Goal: Communication & Community: Participate in discussion

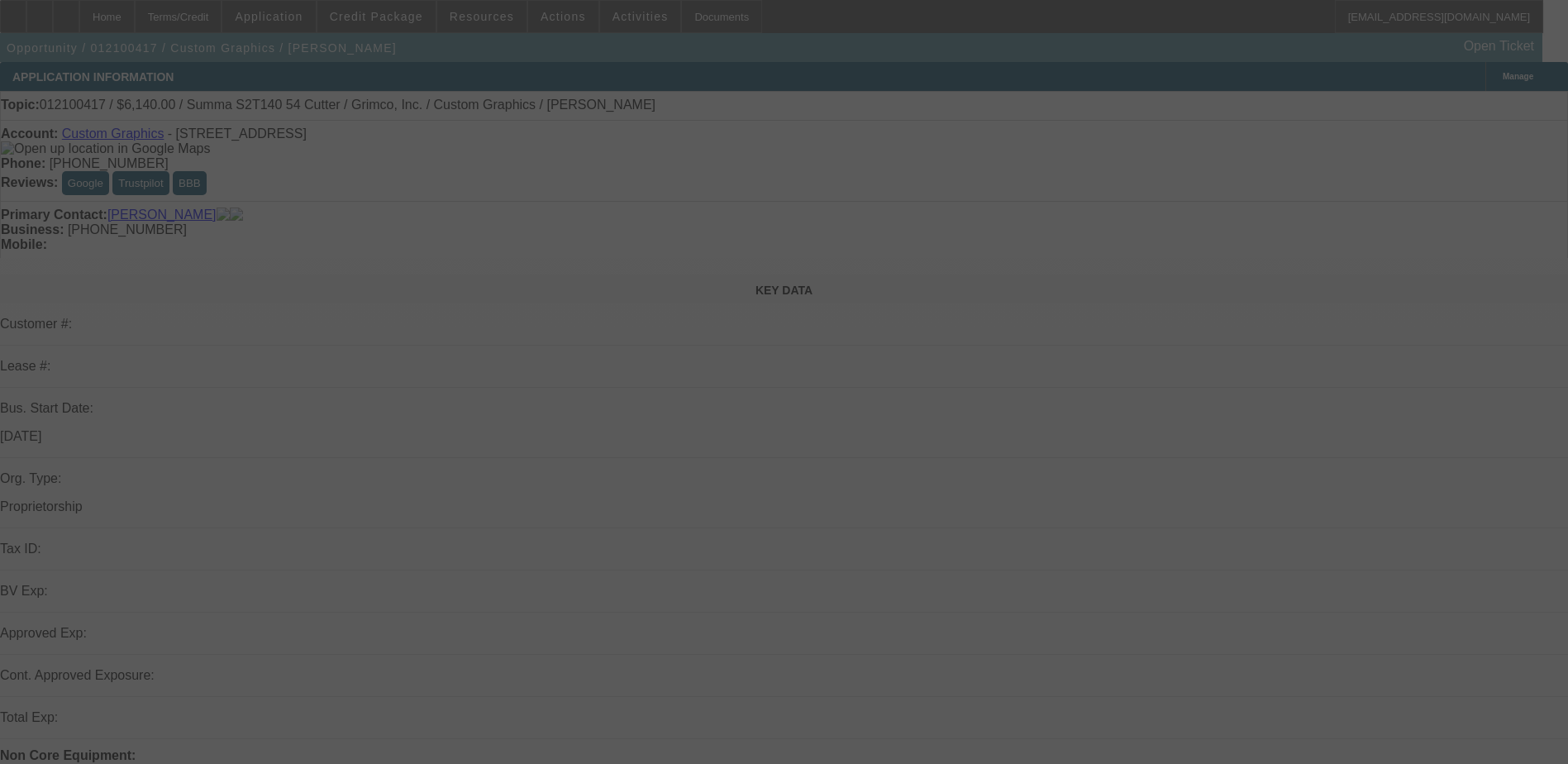
select select "0"
select select "2"
select select "0"
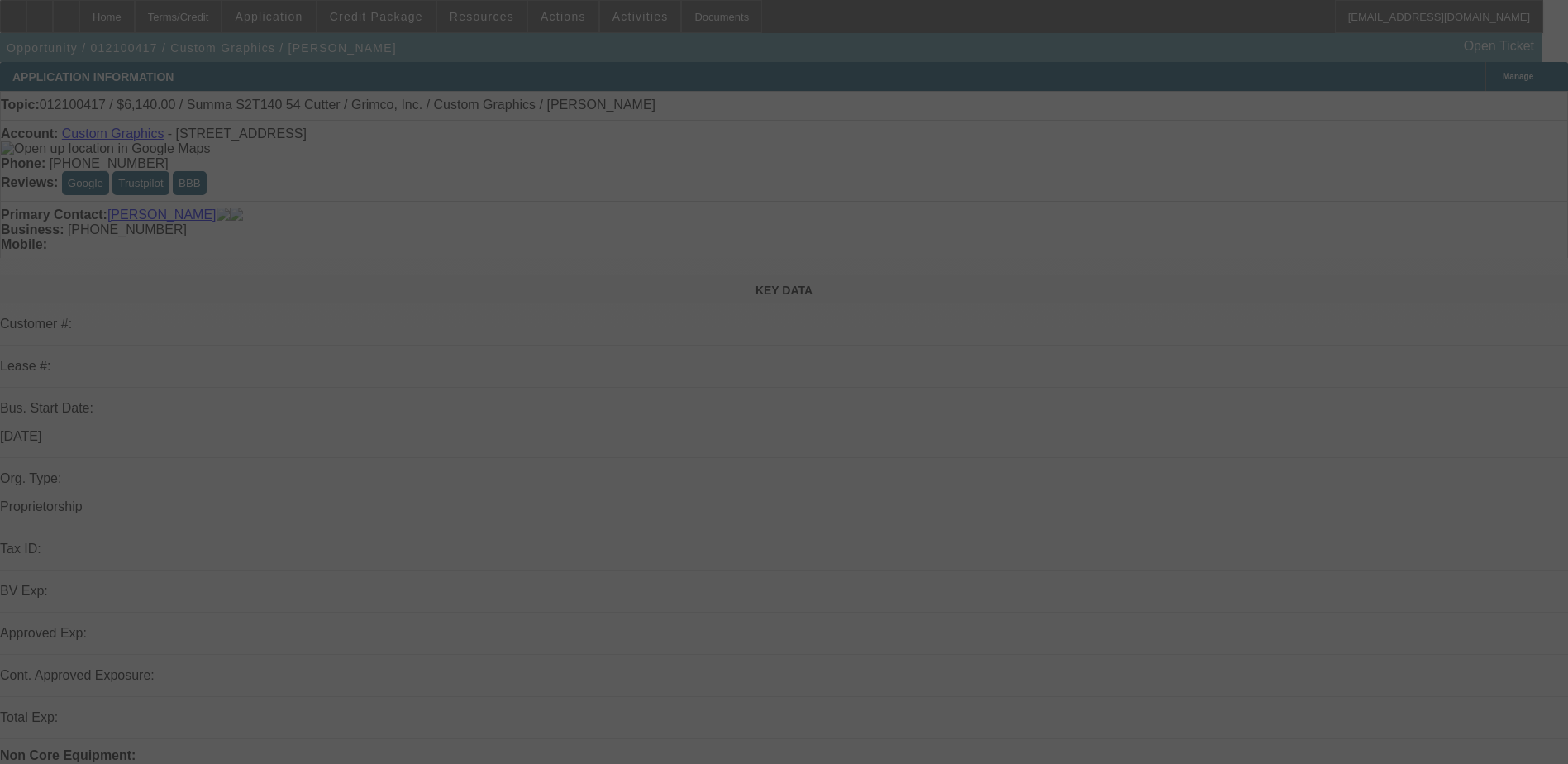
select select "0"
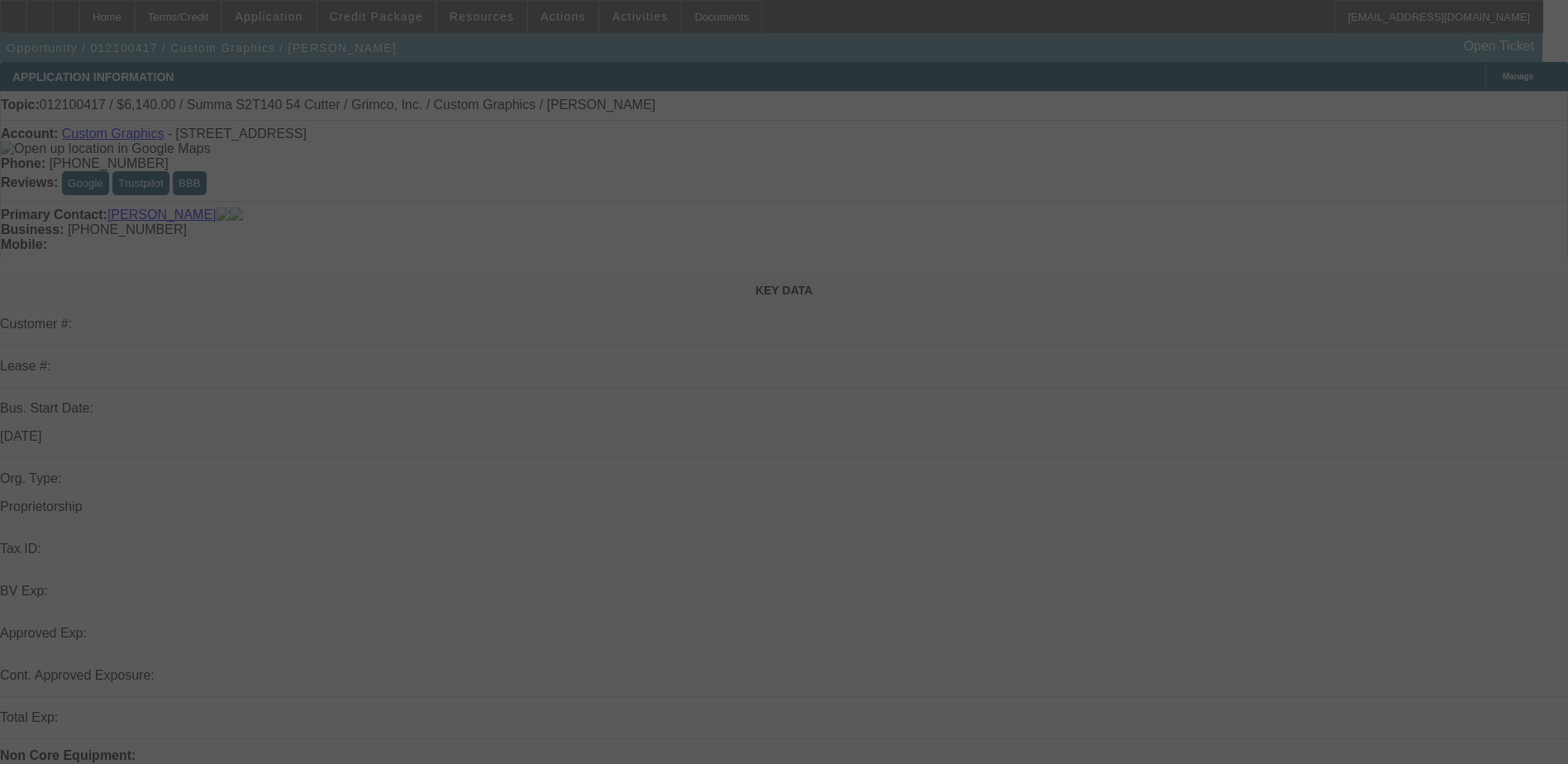
select select "0"
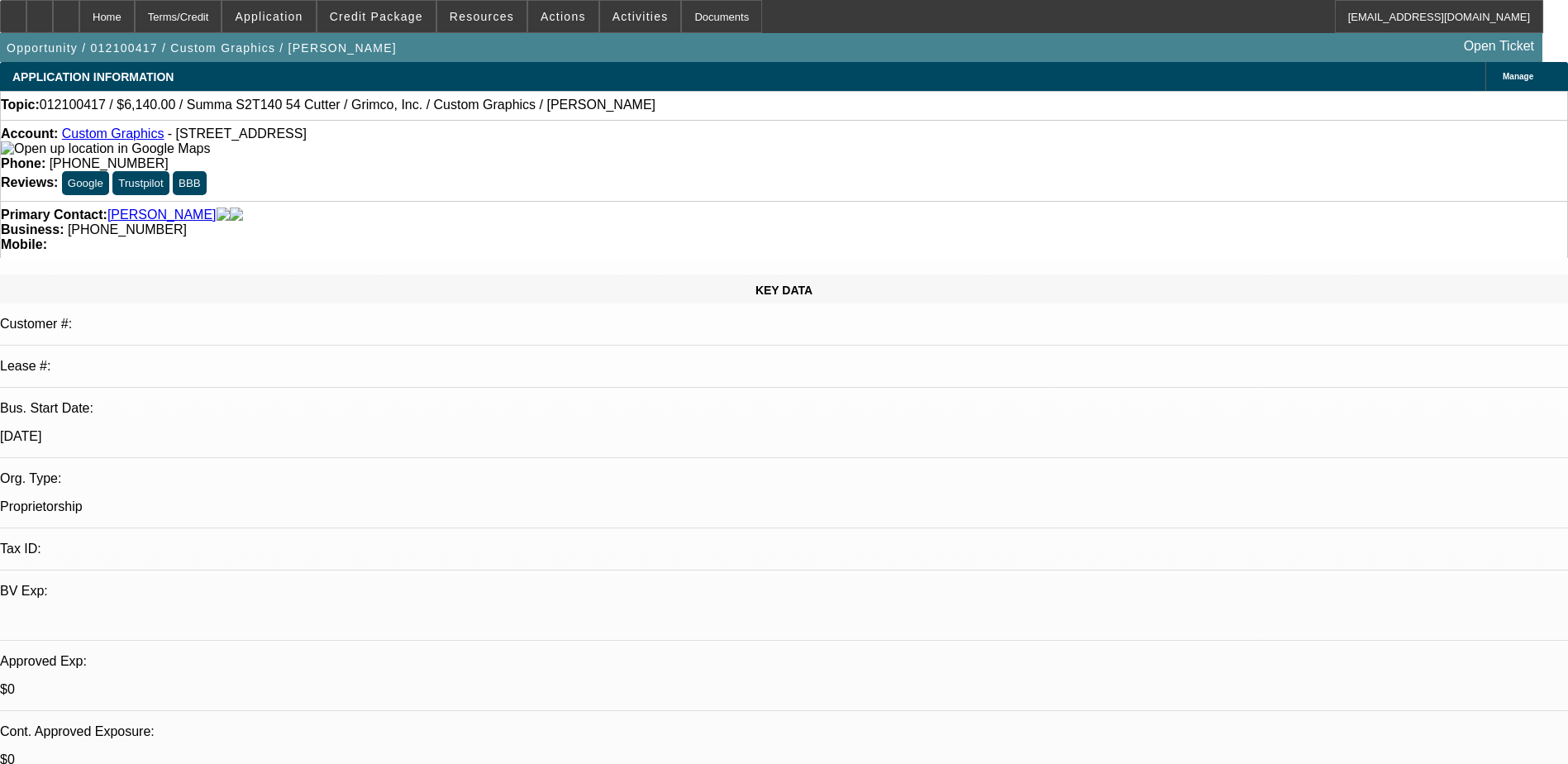
select select "1"
select select "2"
select select "6"
select select "1"
select select "2"
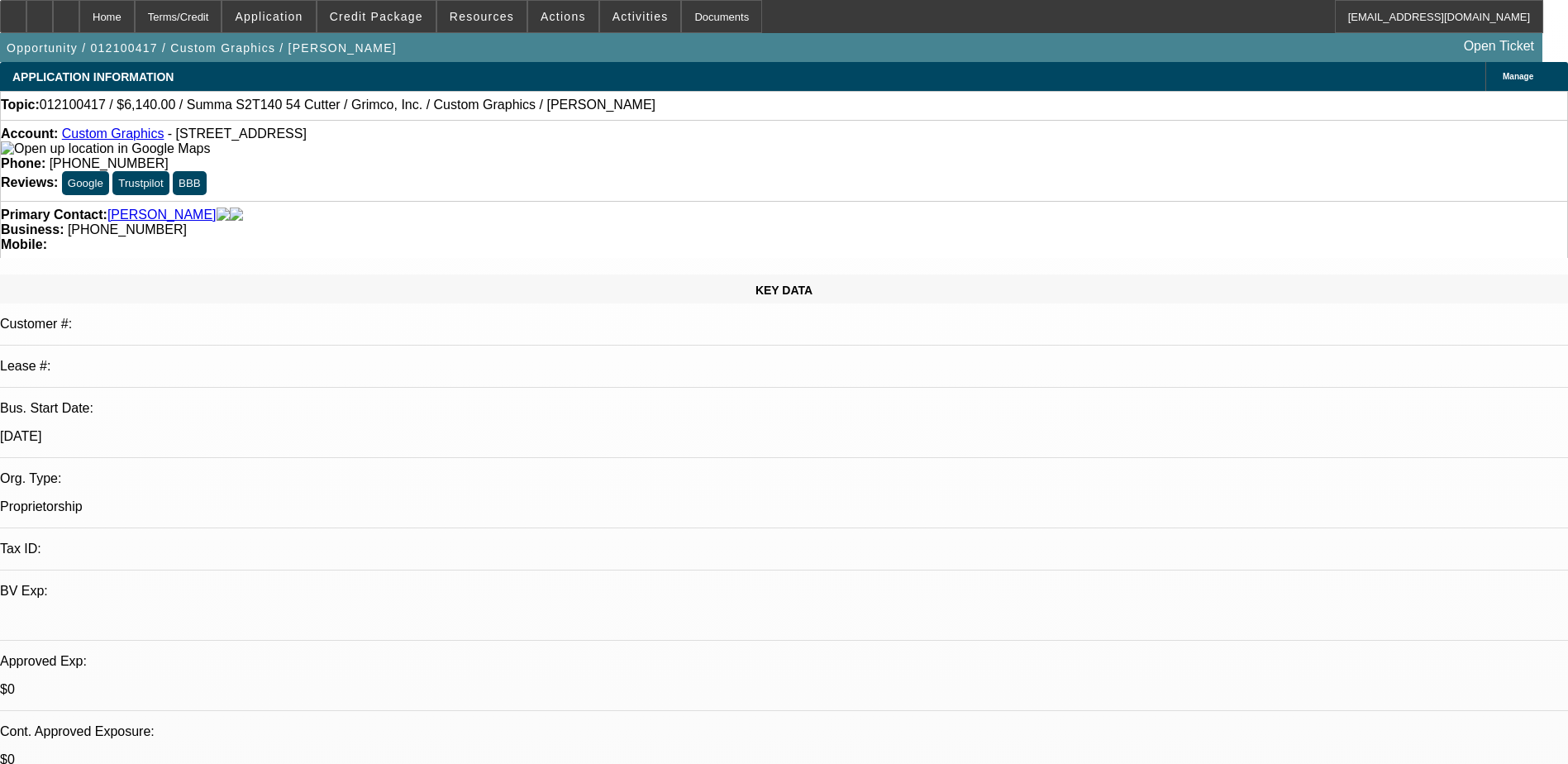
select select "6"
select select "1"
select select "2"
select select "6"
select select "1"
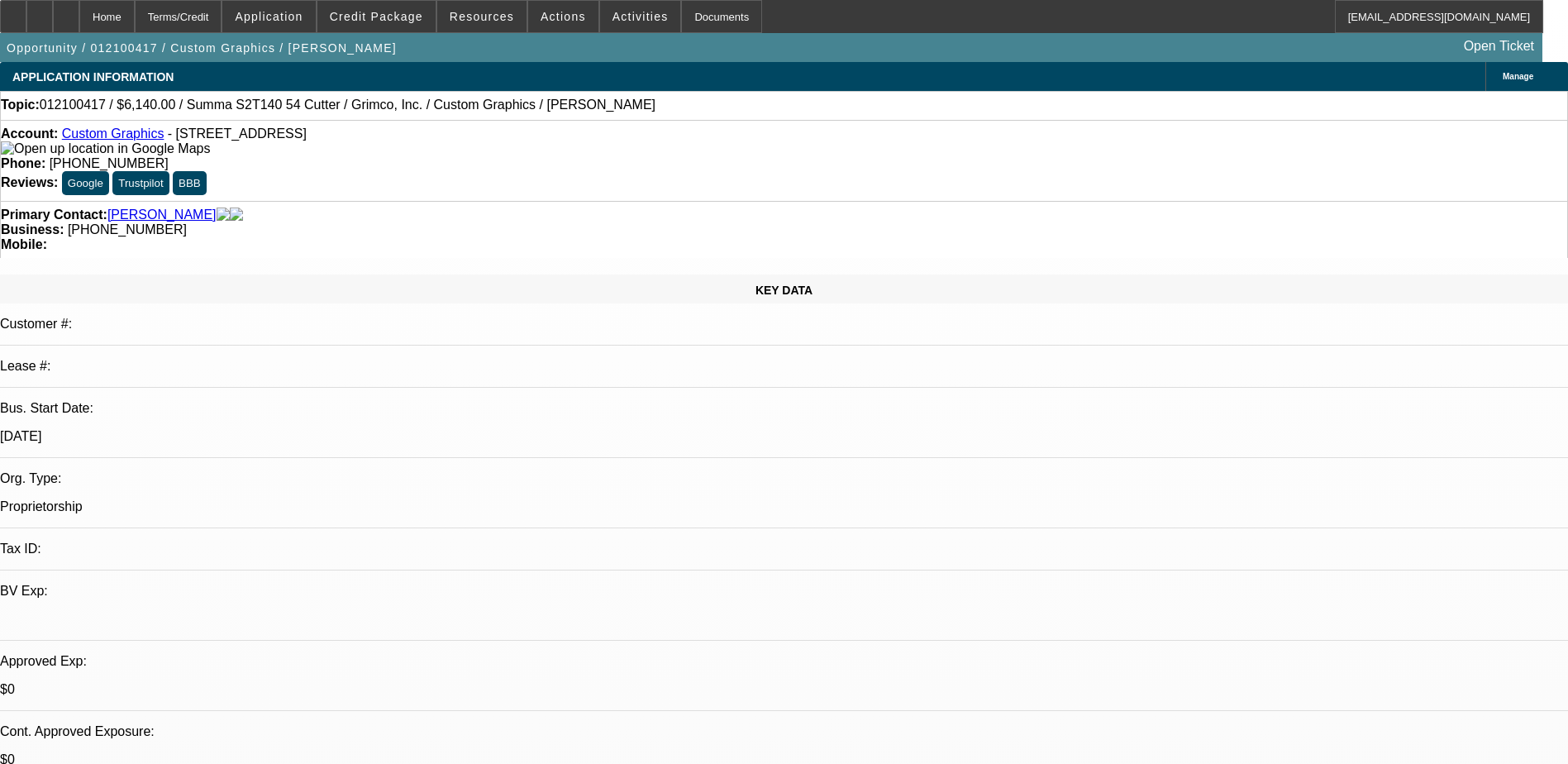
select select "2"
select select "6"
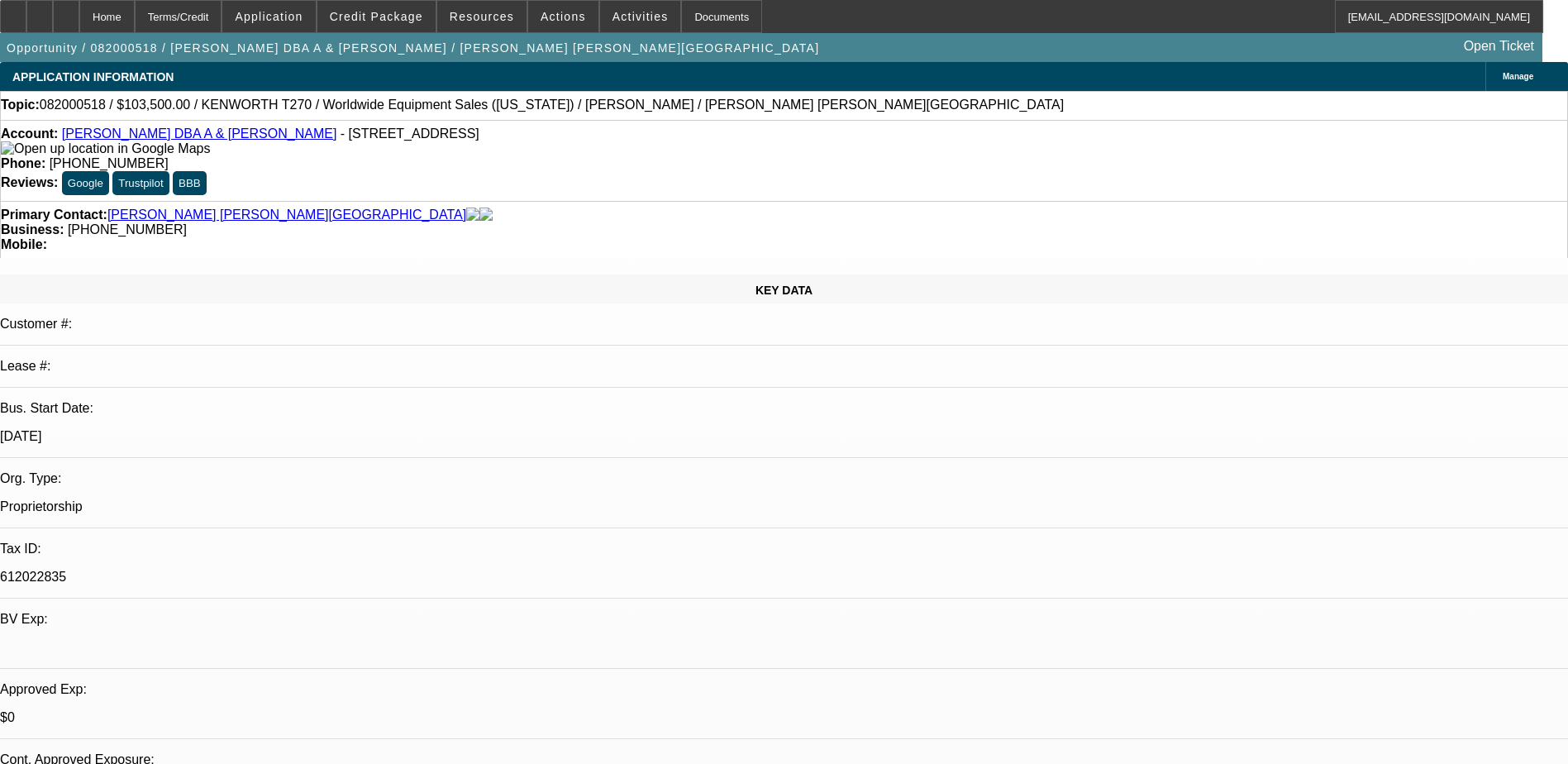
select select "0.1"
select select "0"
select select "0.1"
select select "0"
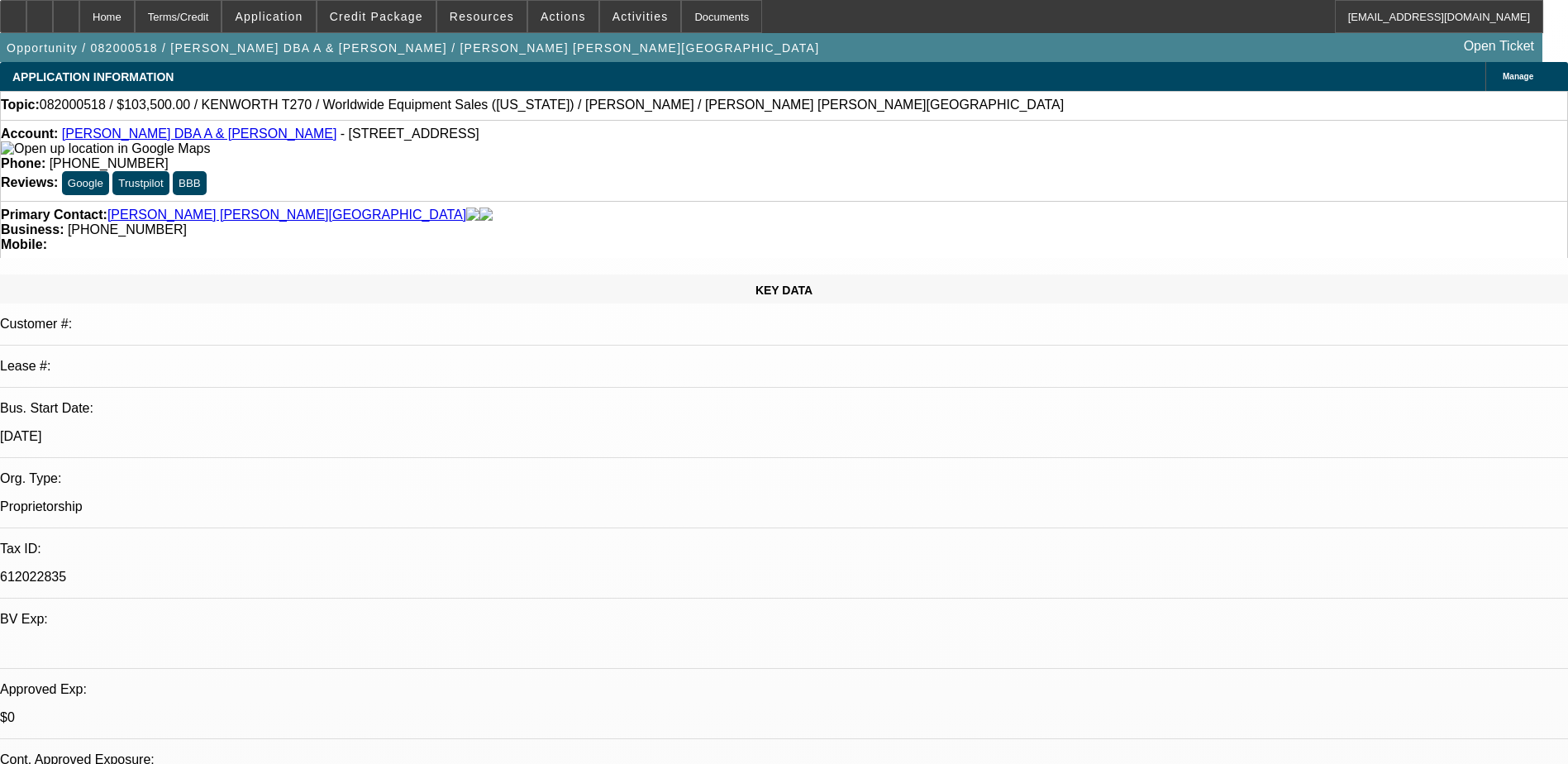
select select "0.1"
select select "0"
select select "0.1"
select select "0.2"
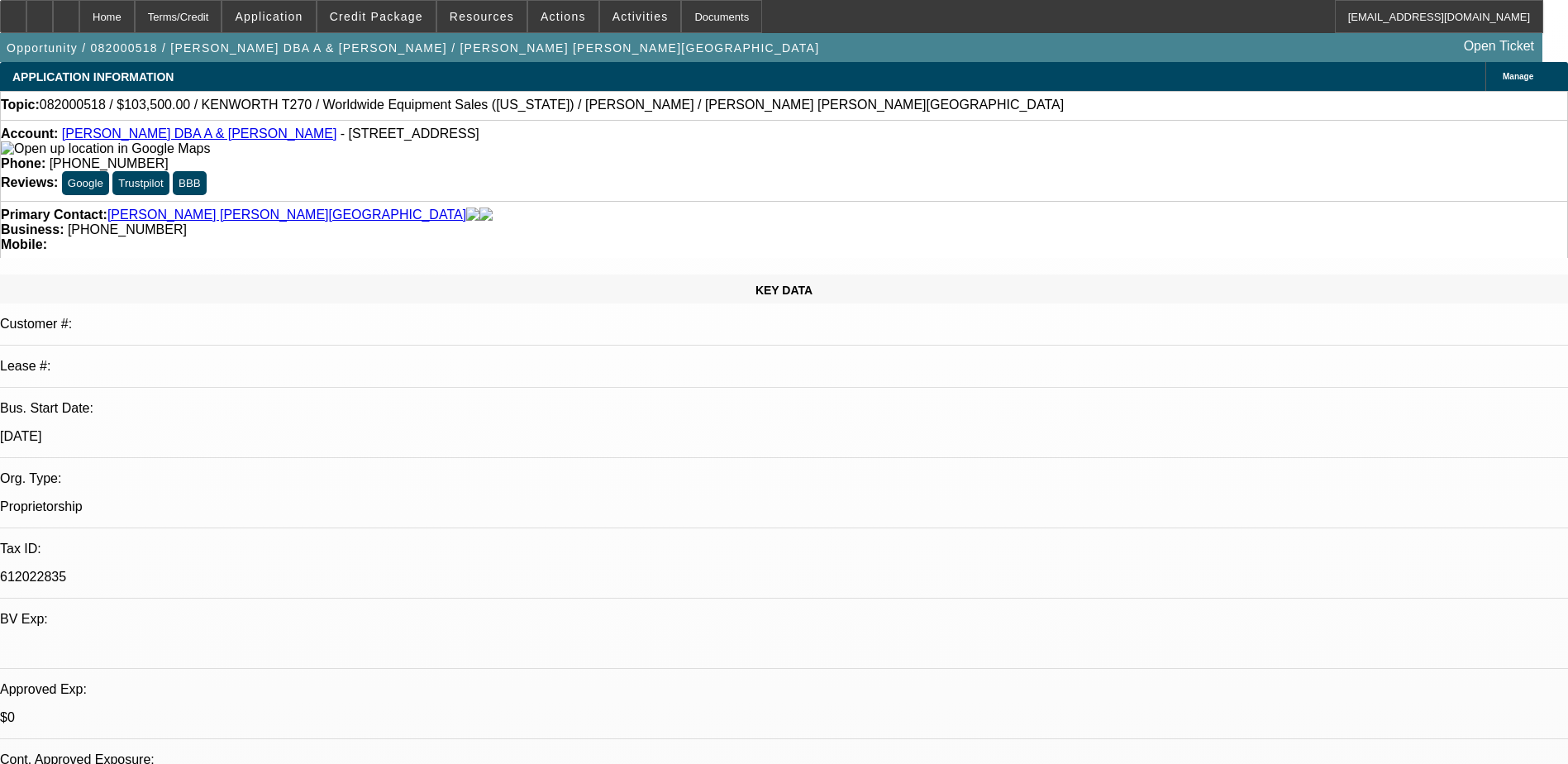
select select "2"
select select "0.1"
select select "1"
select select "4"
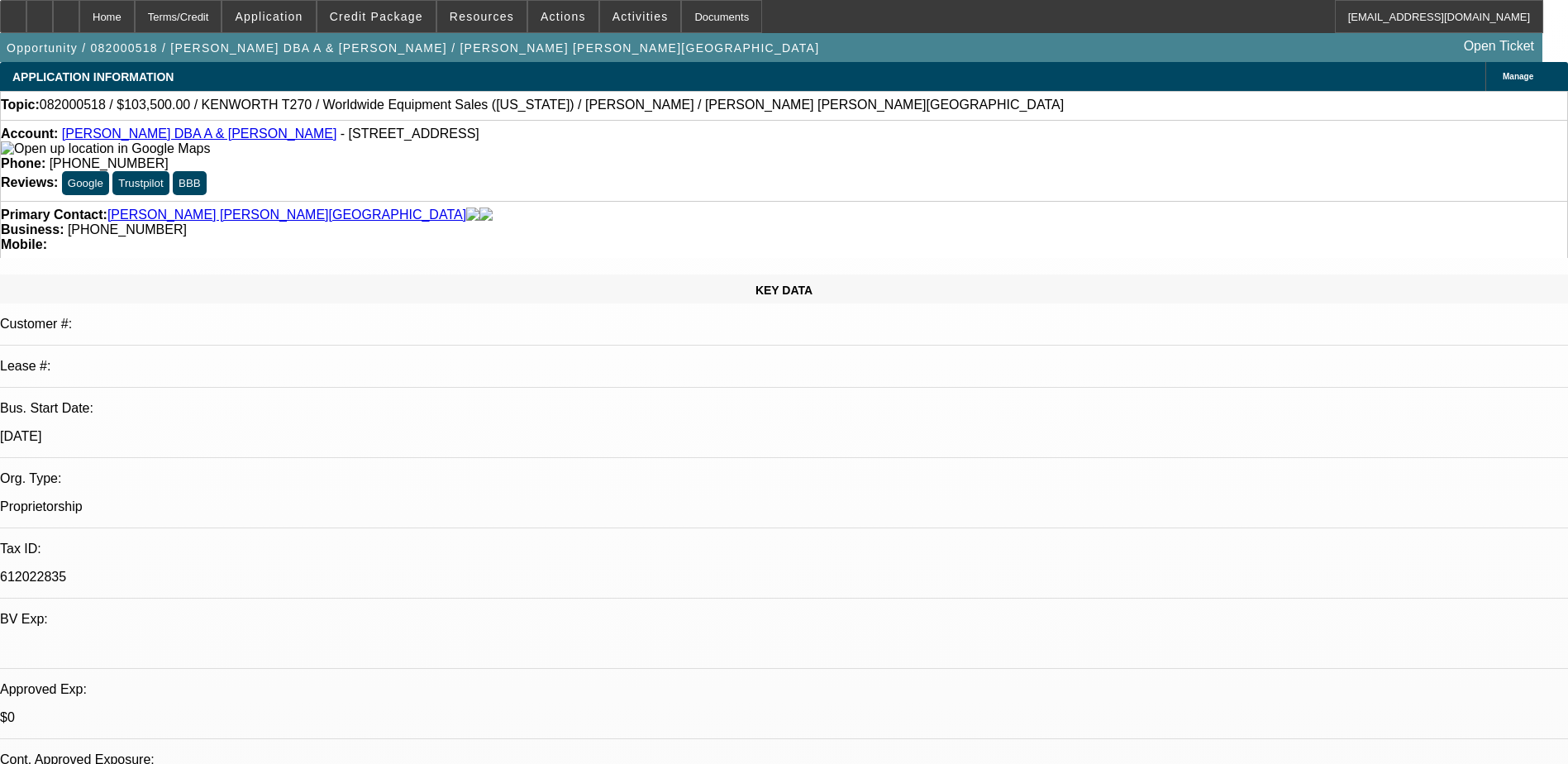
select select "1"
select select "4"
select select "1"
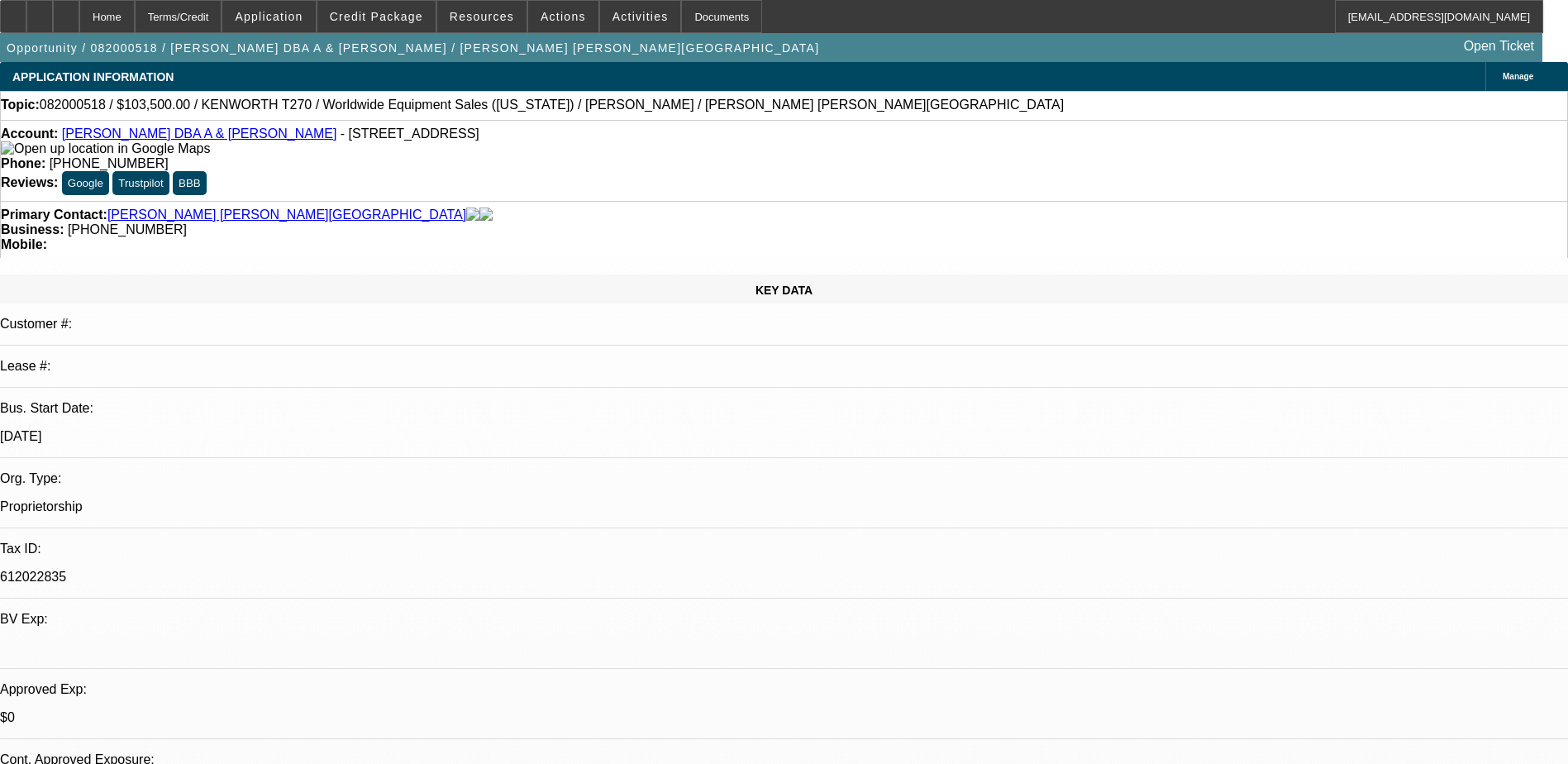
select select "4"
select select "1"
select select "2"
select select "4"
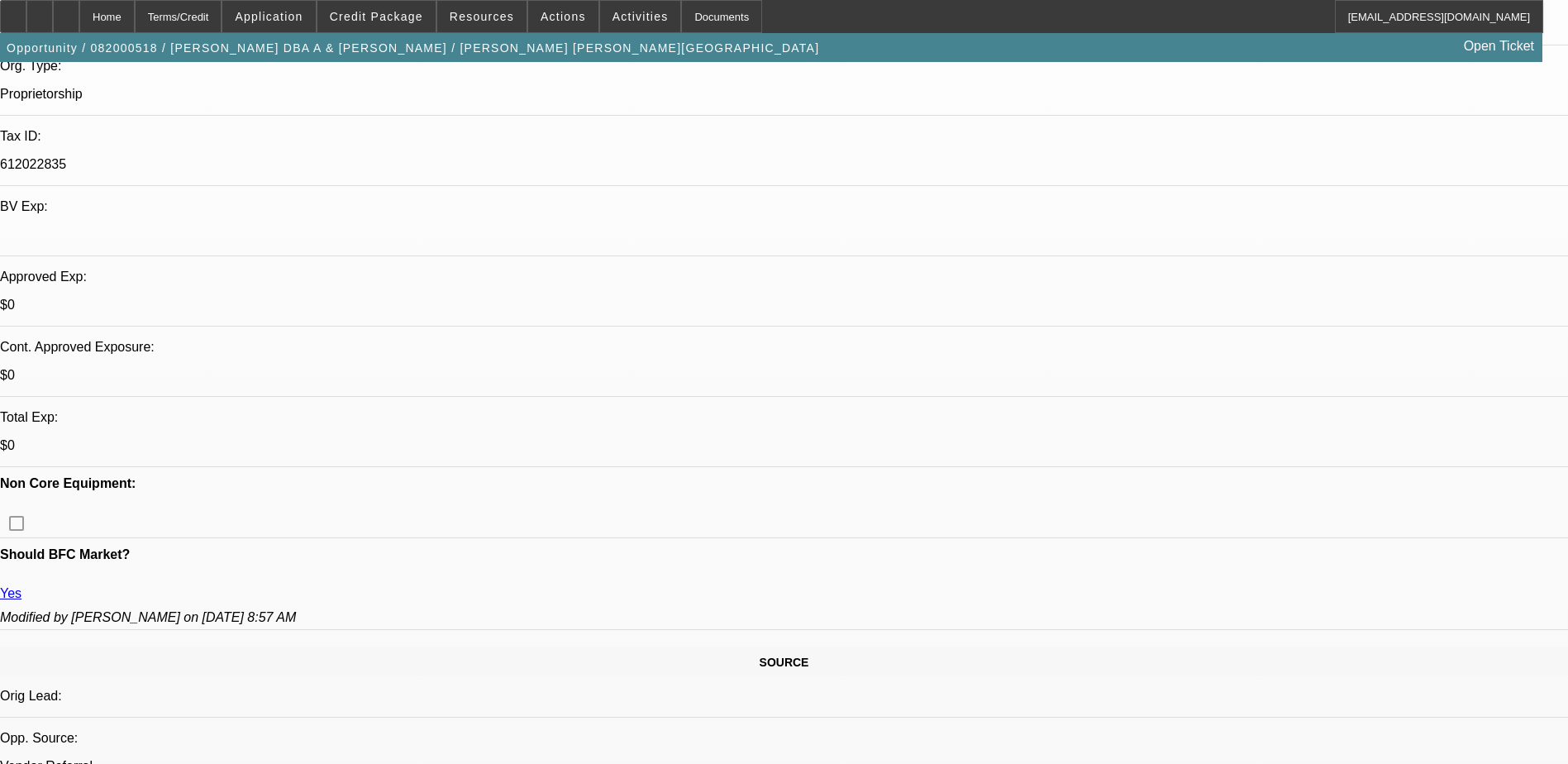
scroll to position [414, 0]
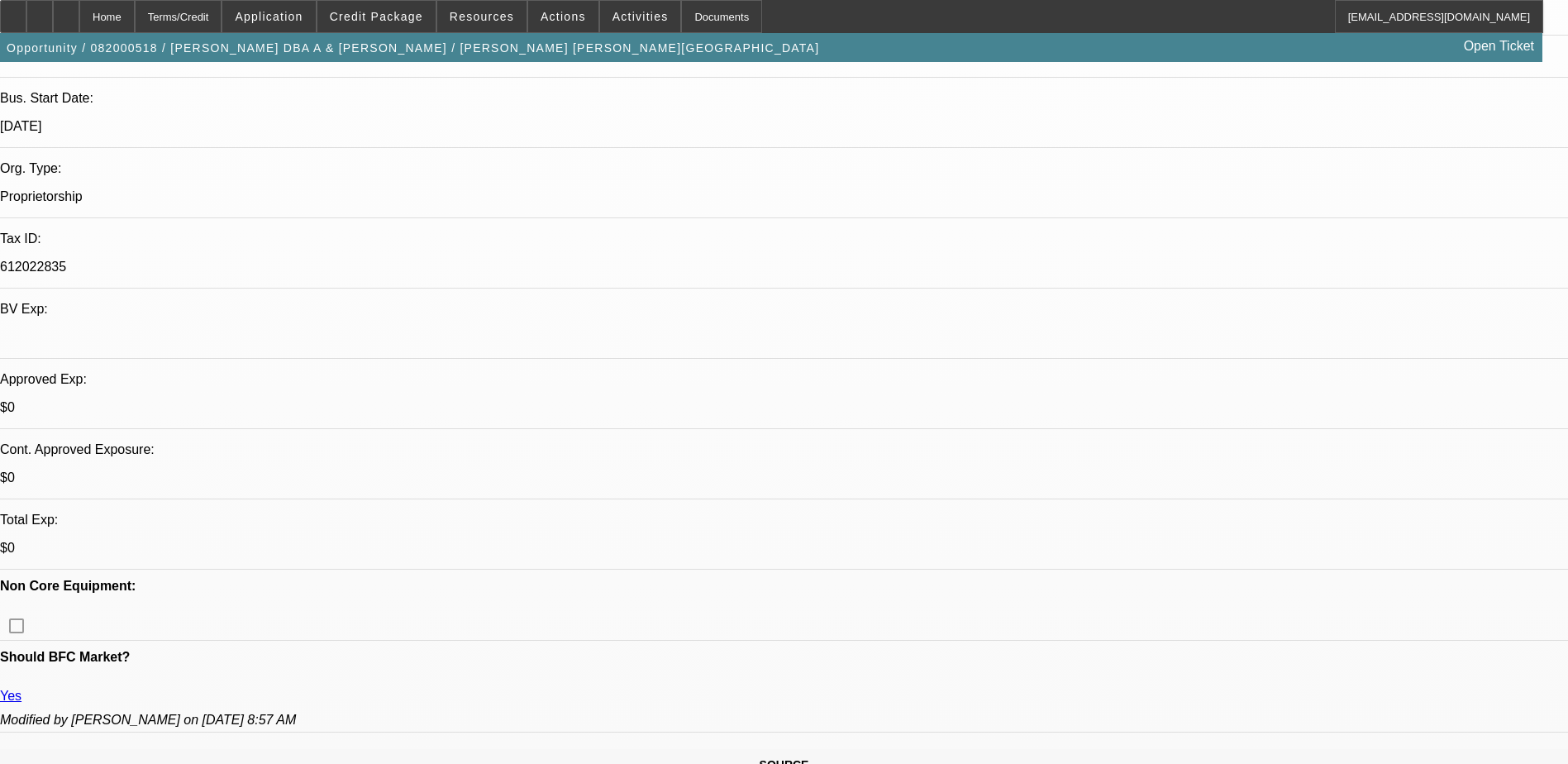
scroll to position [83, 0]
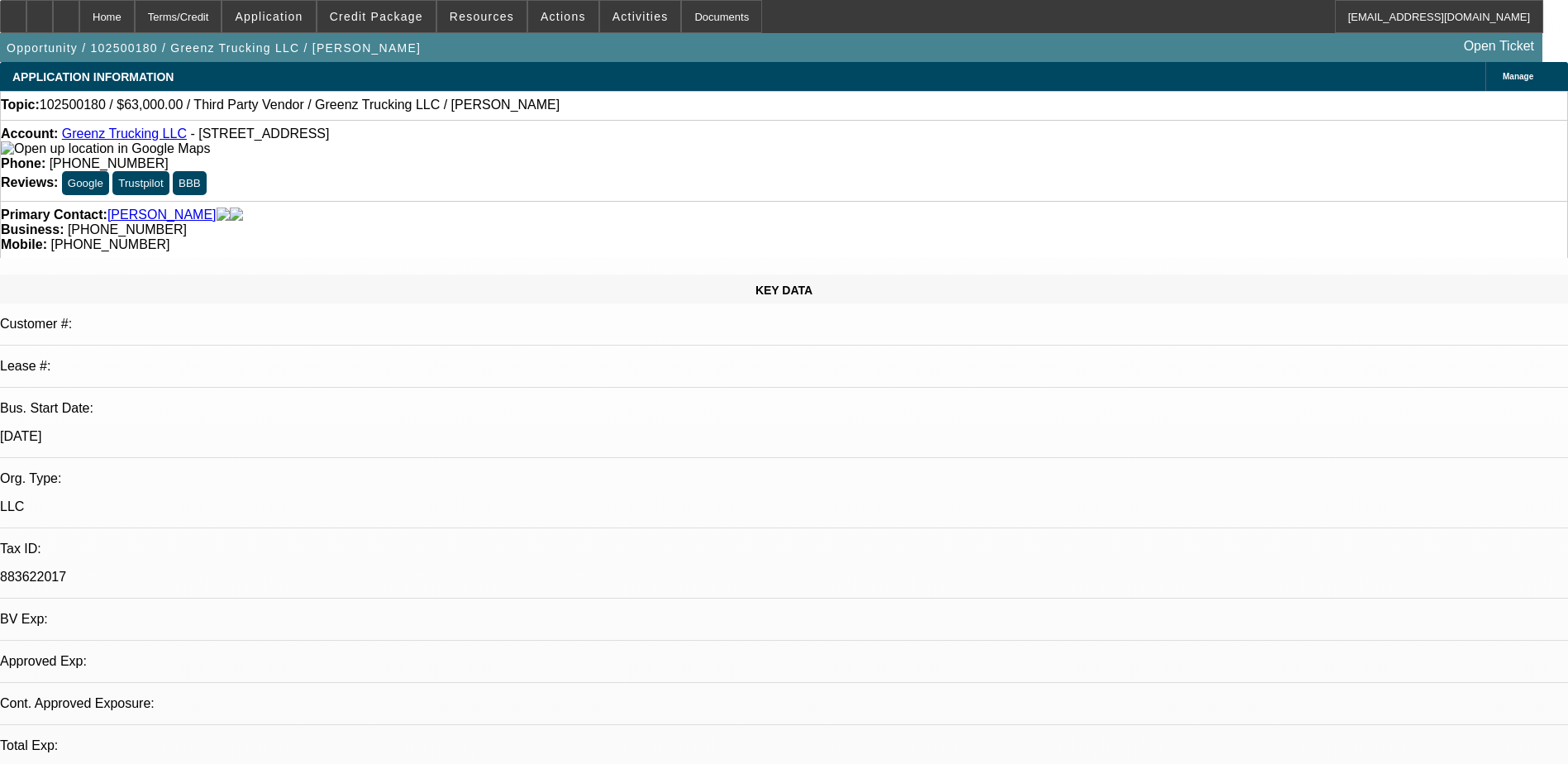
select select "0"
select select "2"
select select "0.1"
select select "1"
select select "2"
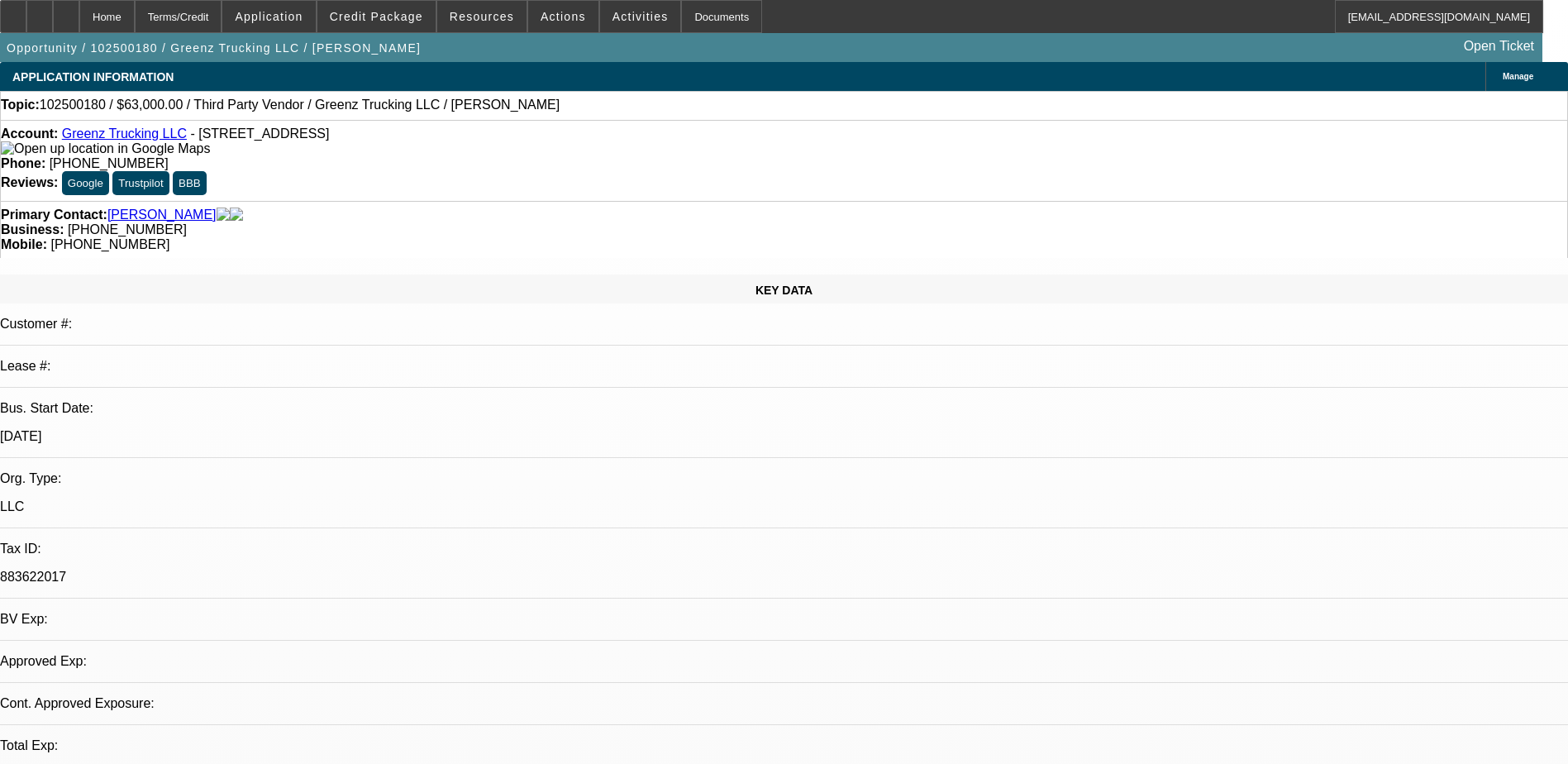
select select "4"
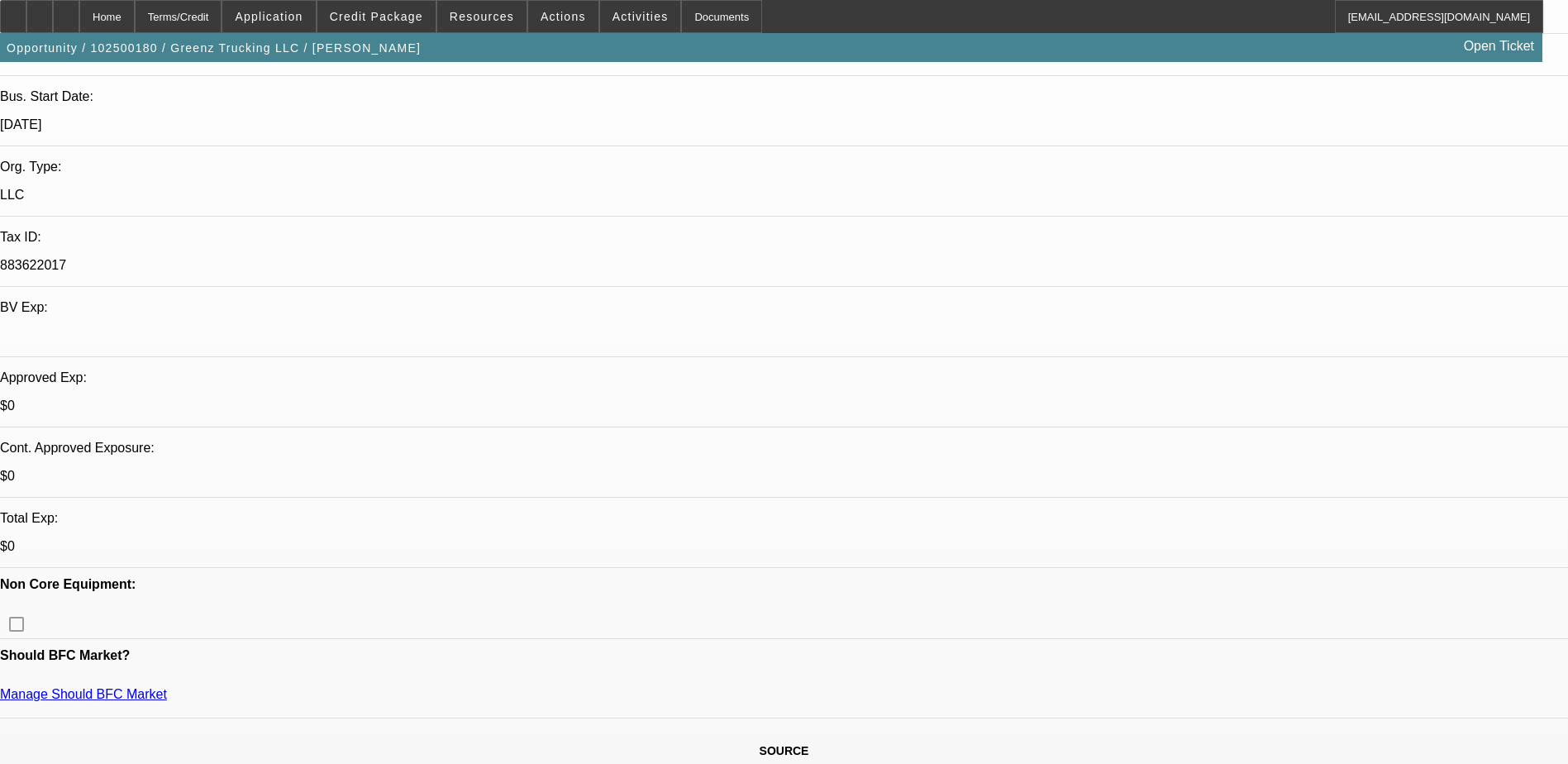
scroll to position [331, 0]
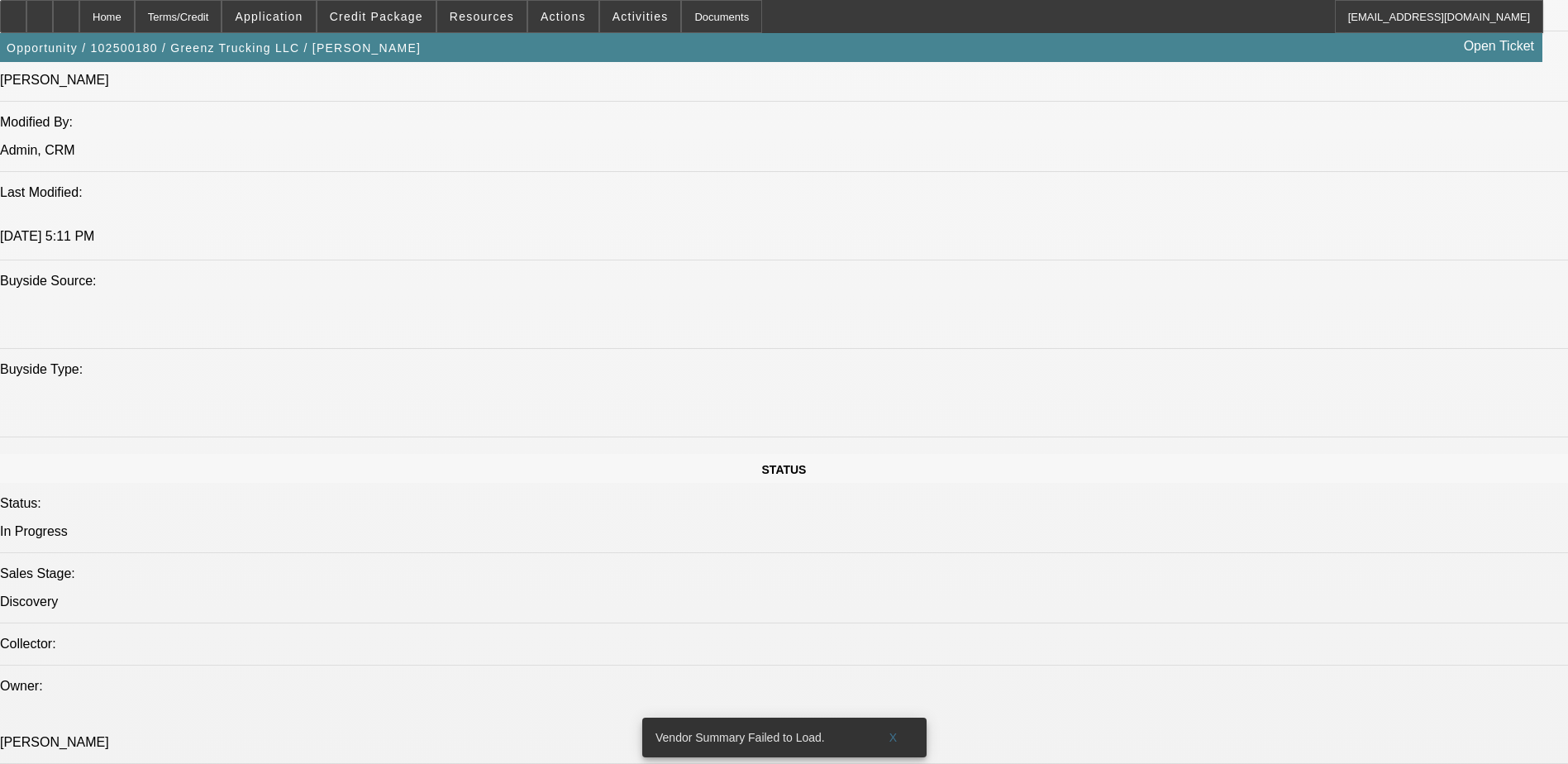
scroll to position [1323, 0]
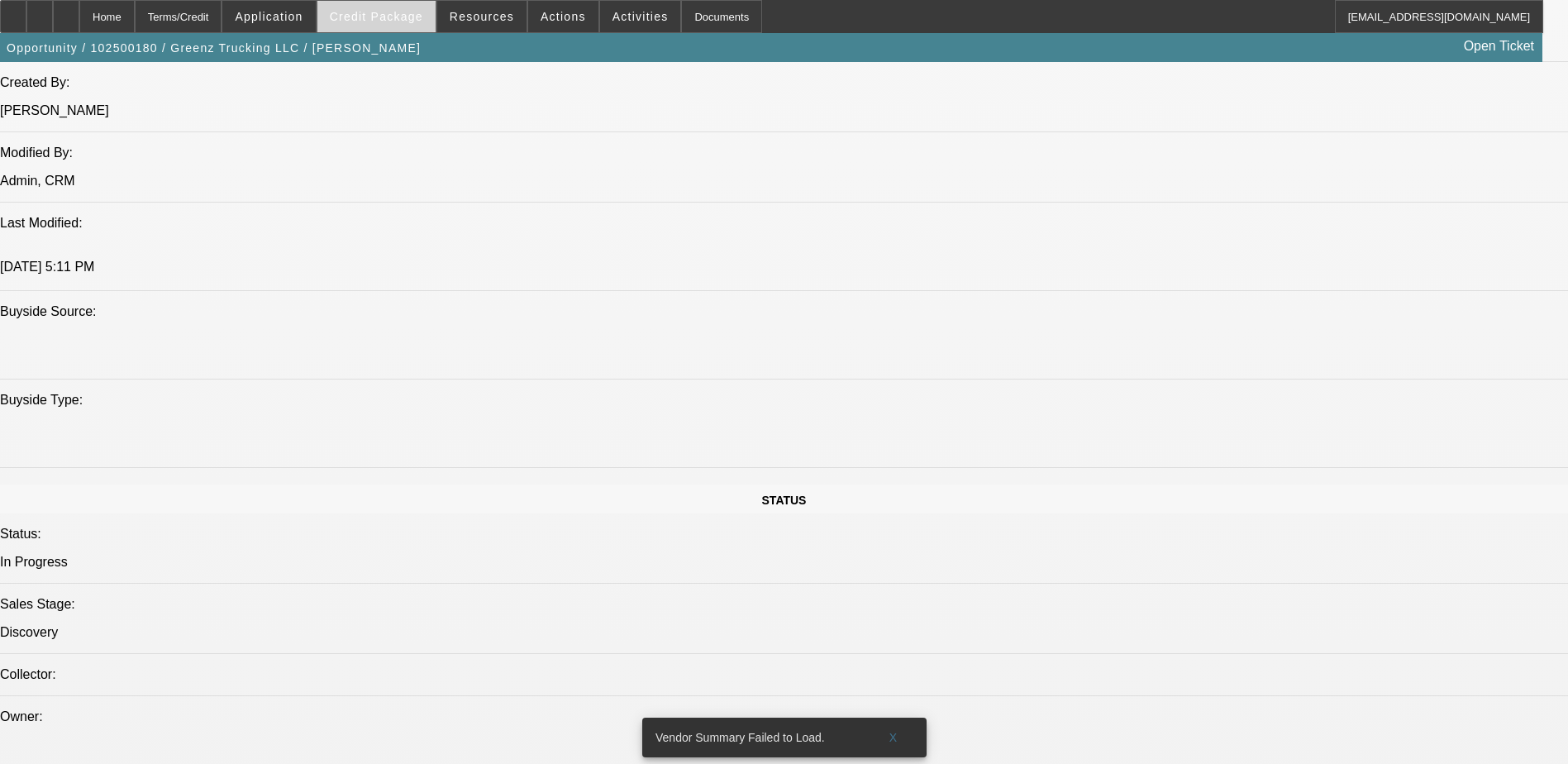
click at [363, 24] on span at bounding box center [377, 16] width 118 height 40
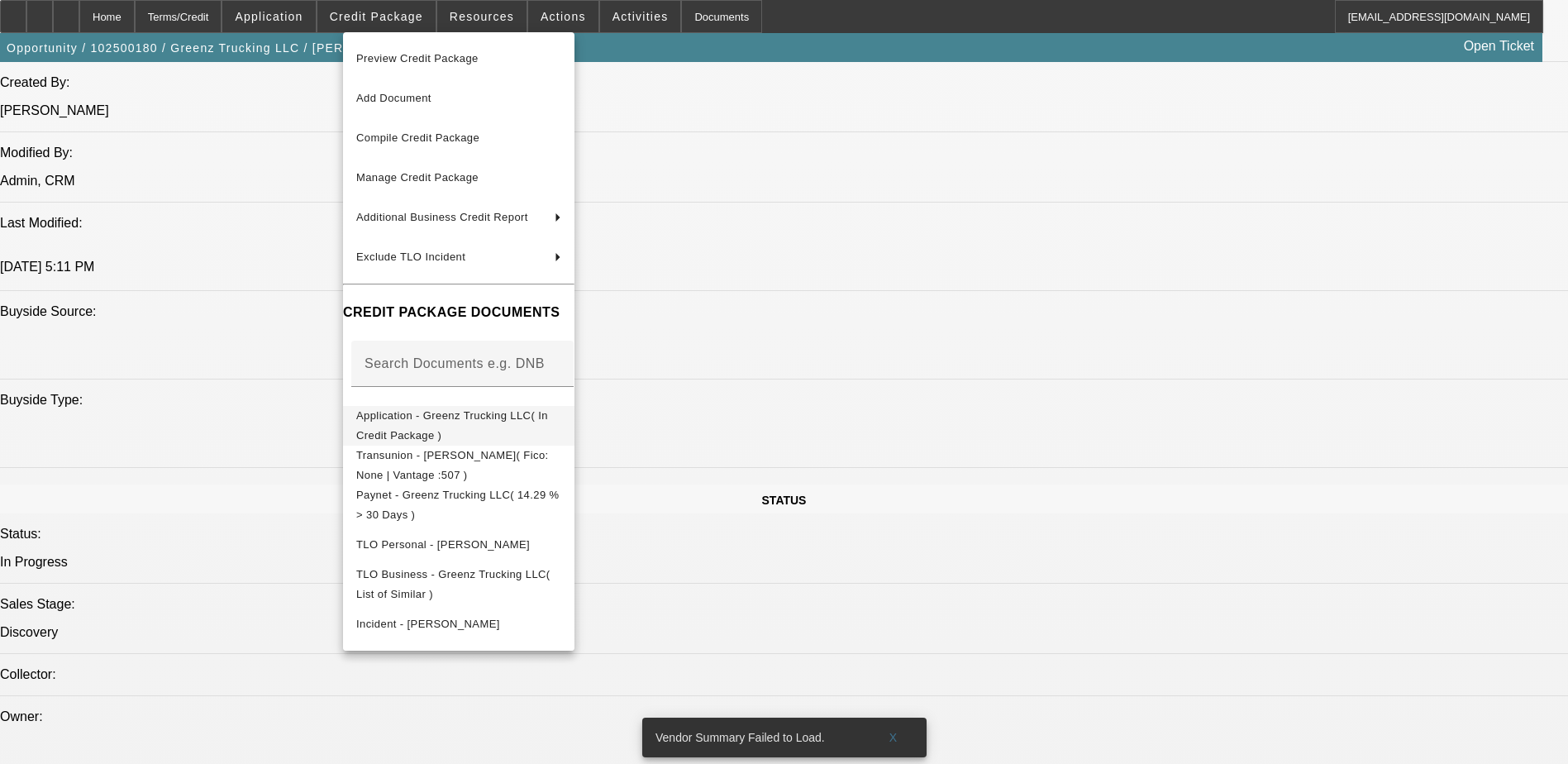
click at [460, 427] on span "Application - Greenz Trucking LLC( In Credit Package )" at bounding box center [459, 426] width 205 height 40
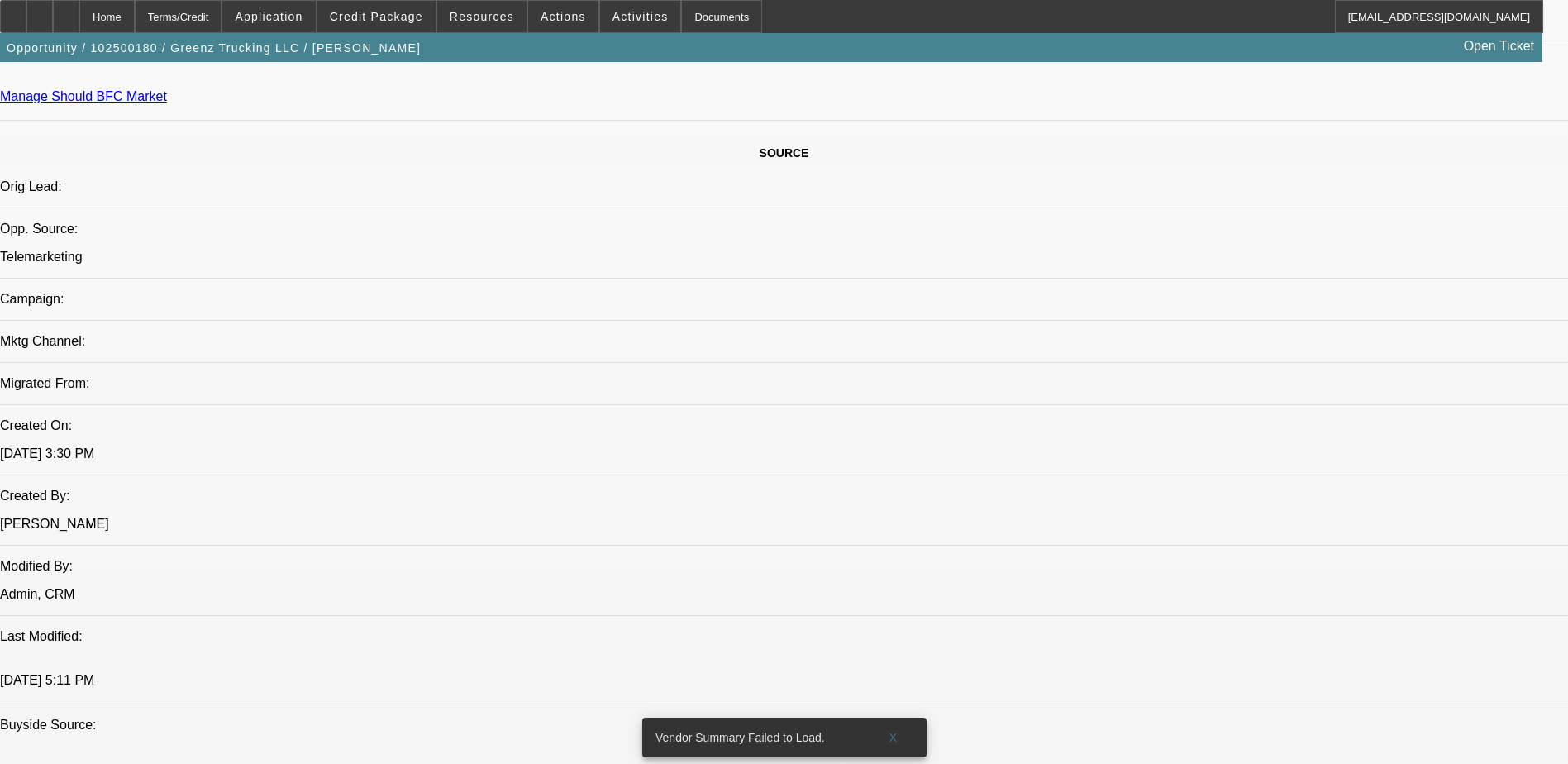
scroll to position [579, 0]
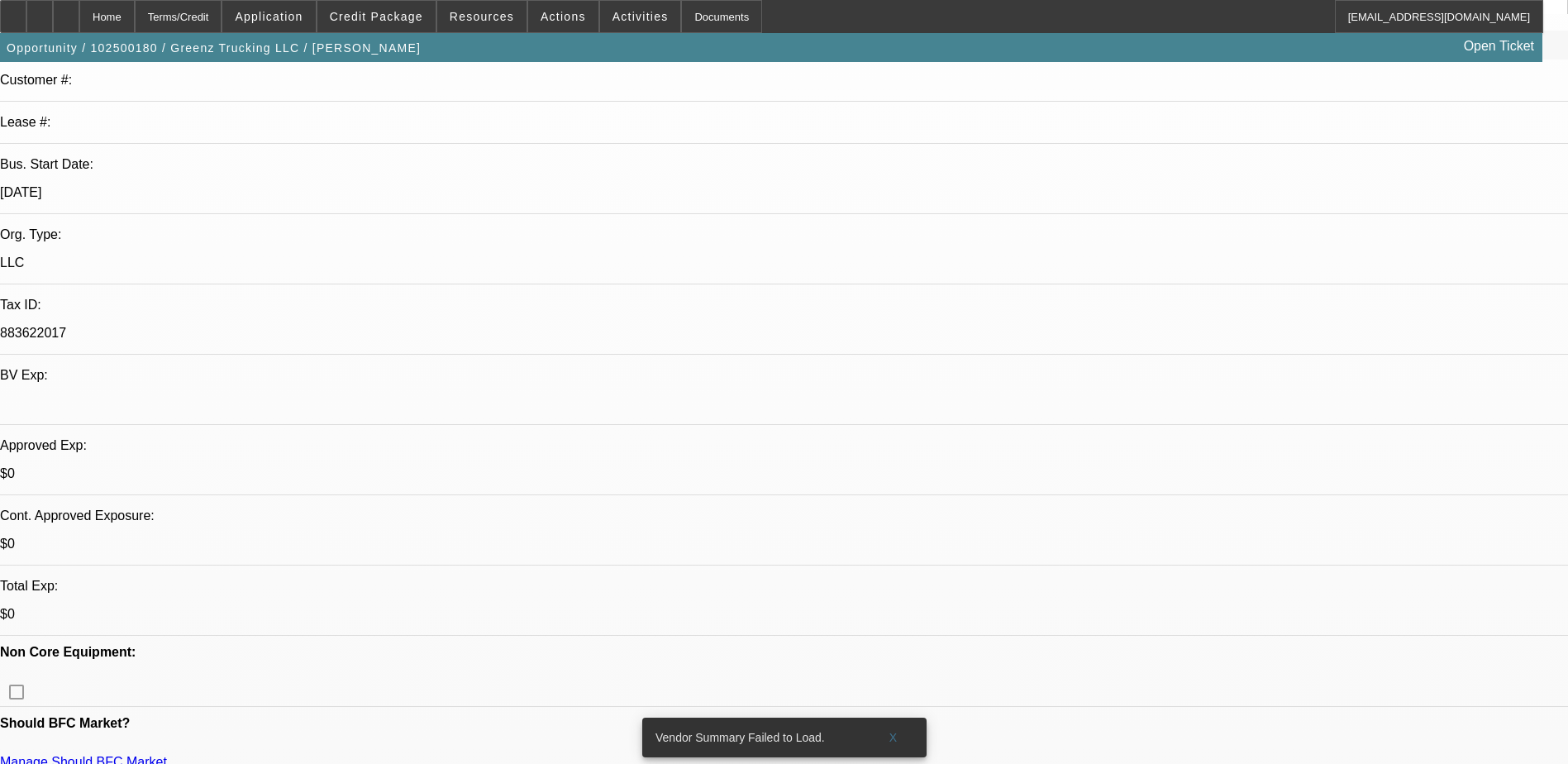
scroll to position [0, 0]
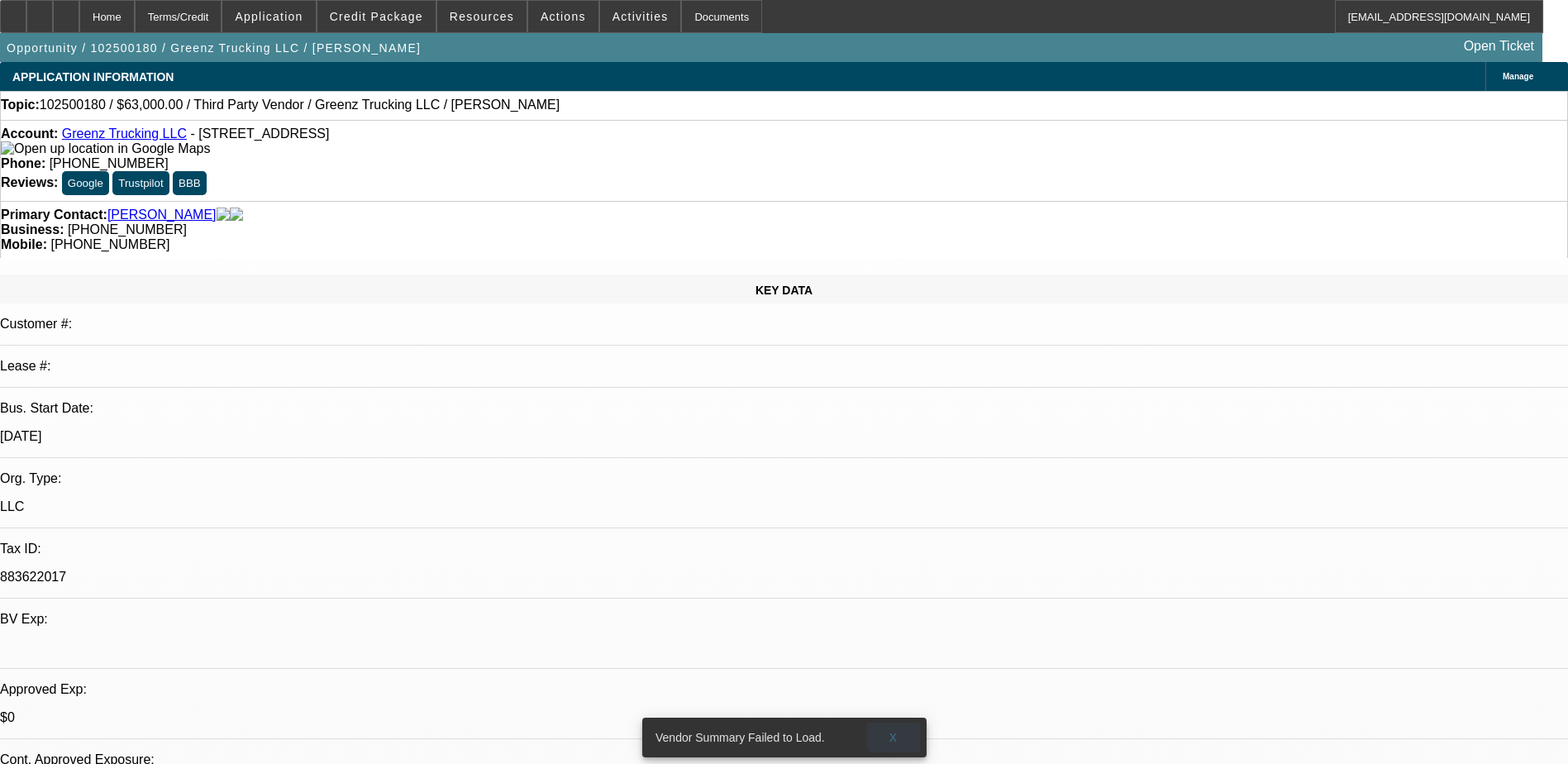
click at [901, 723] on span at bounding box center [893, 737] width 53 height 40
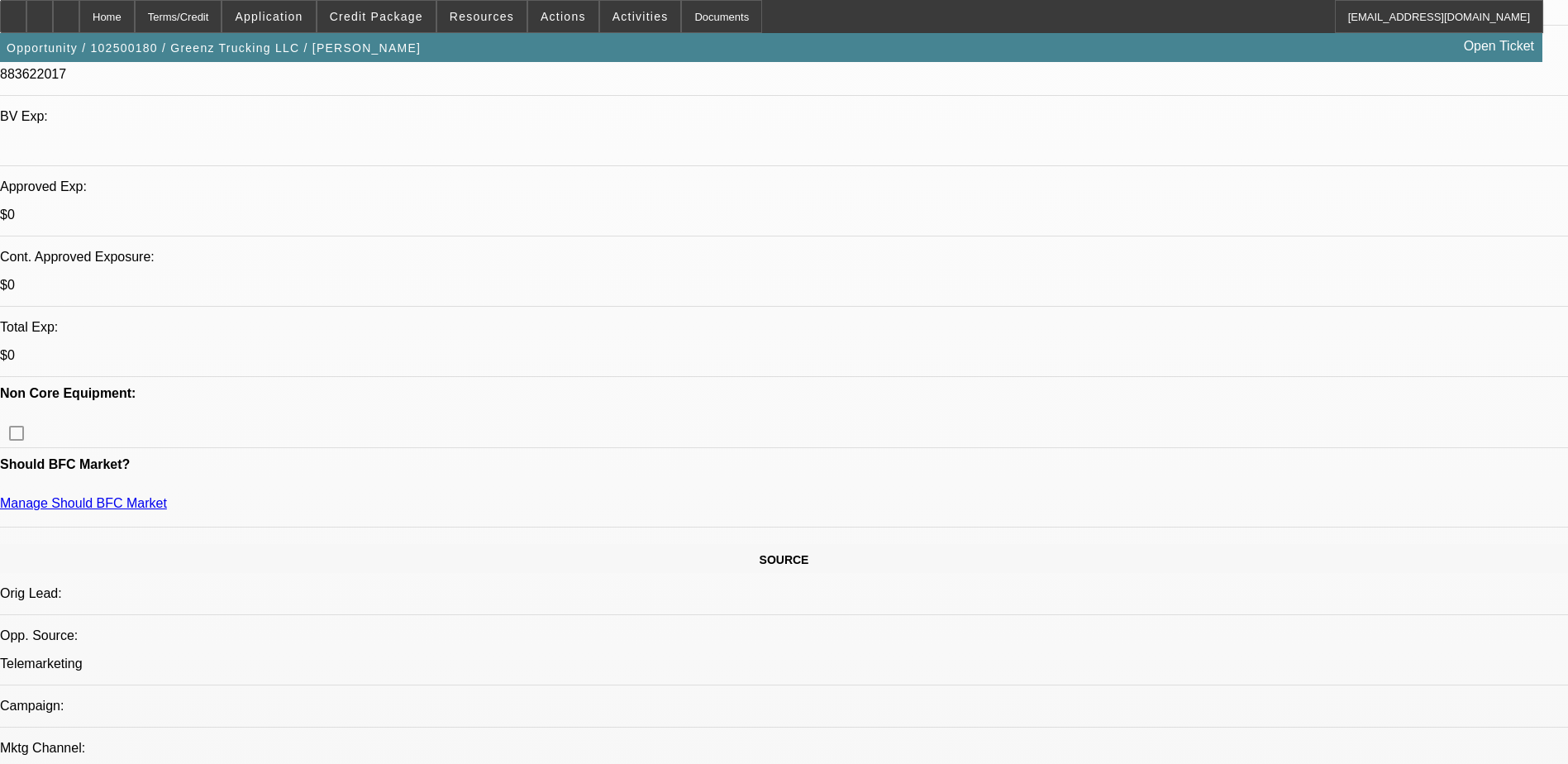
scroll to position [496, 0]
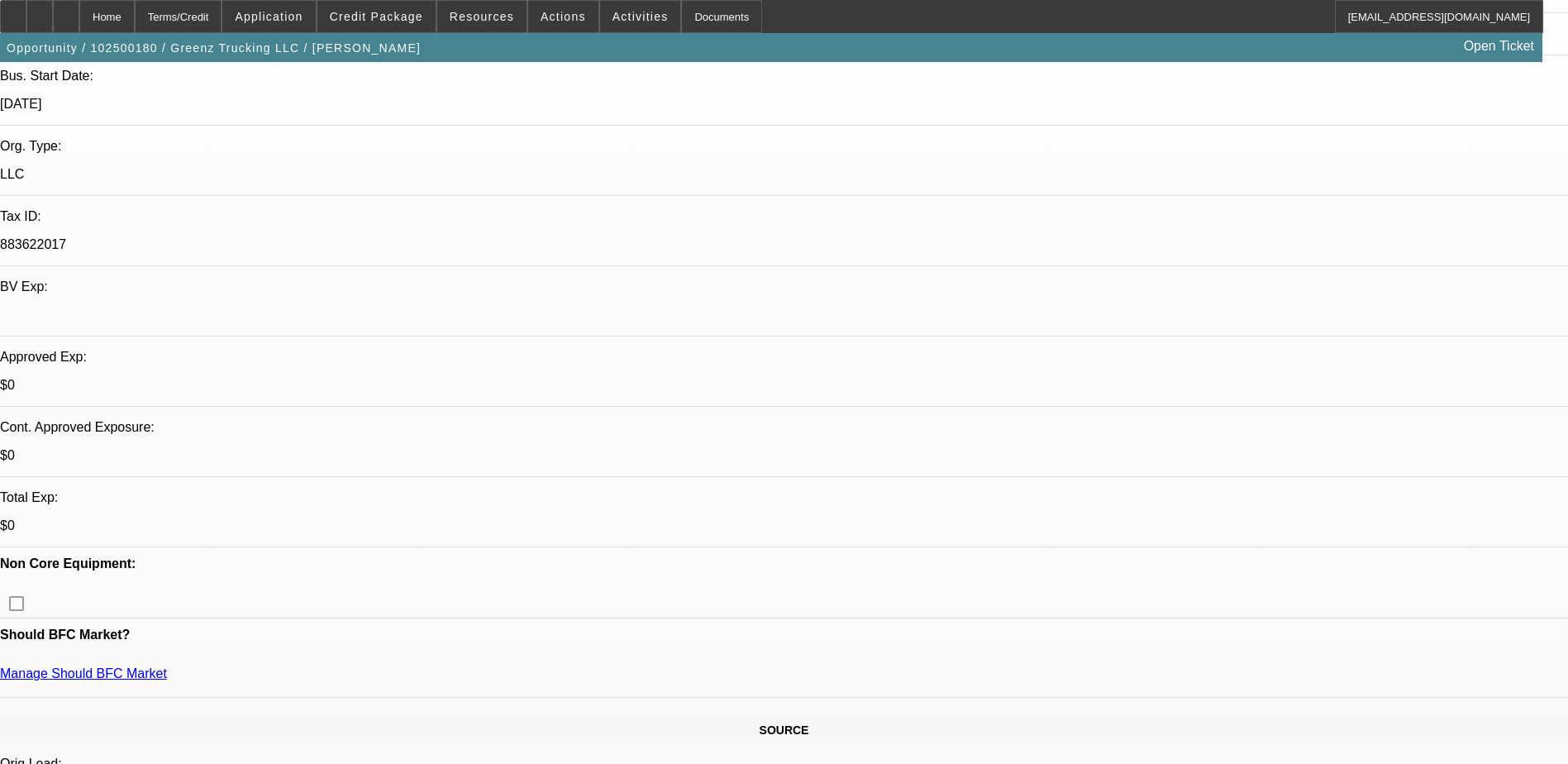
scroll to position [496, 0]
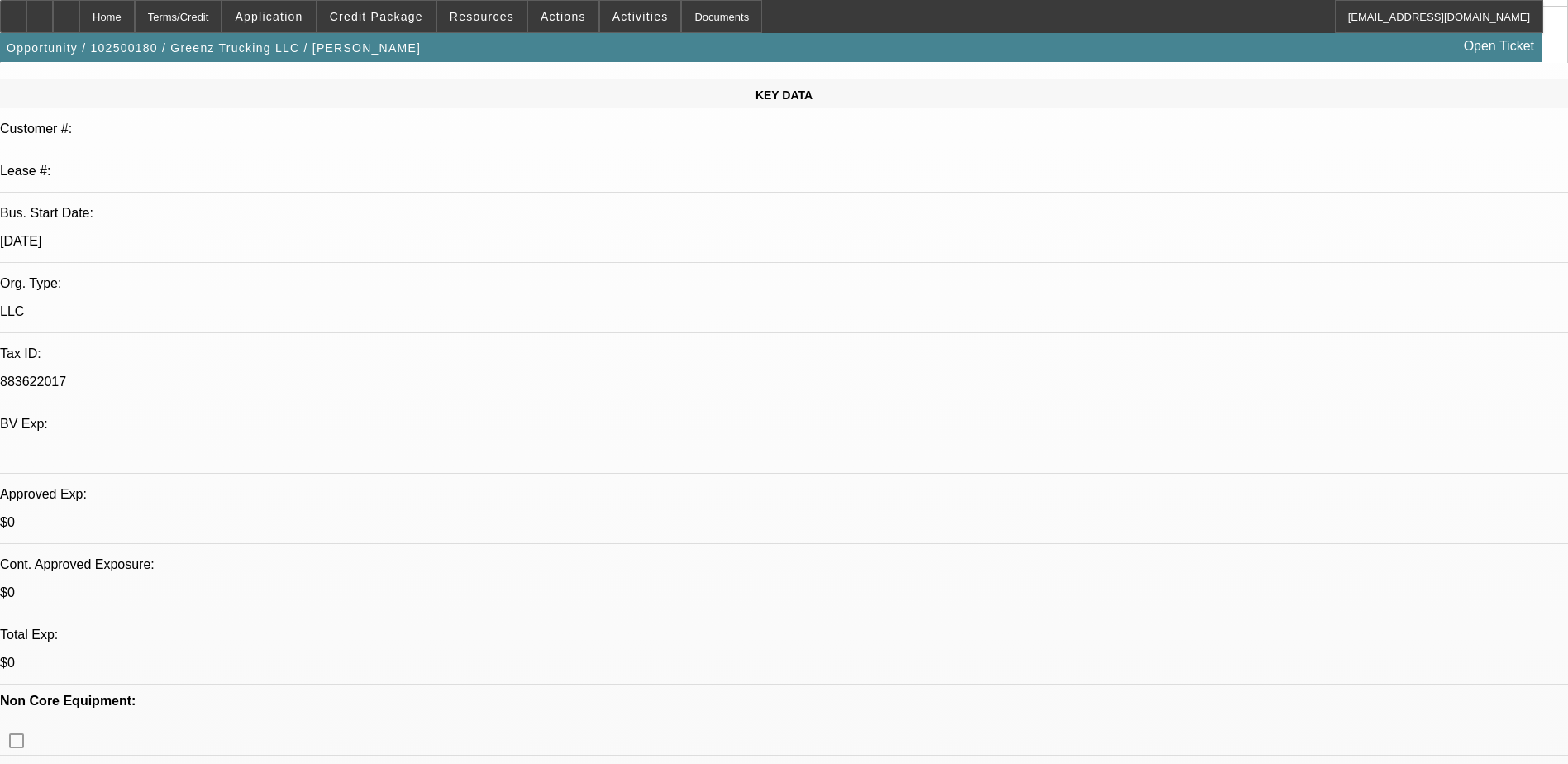
scroll to position [0, 0]
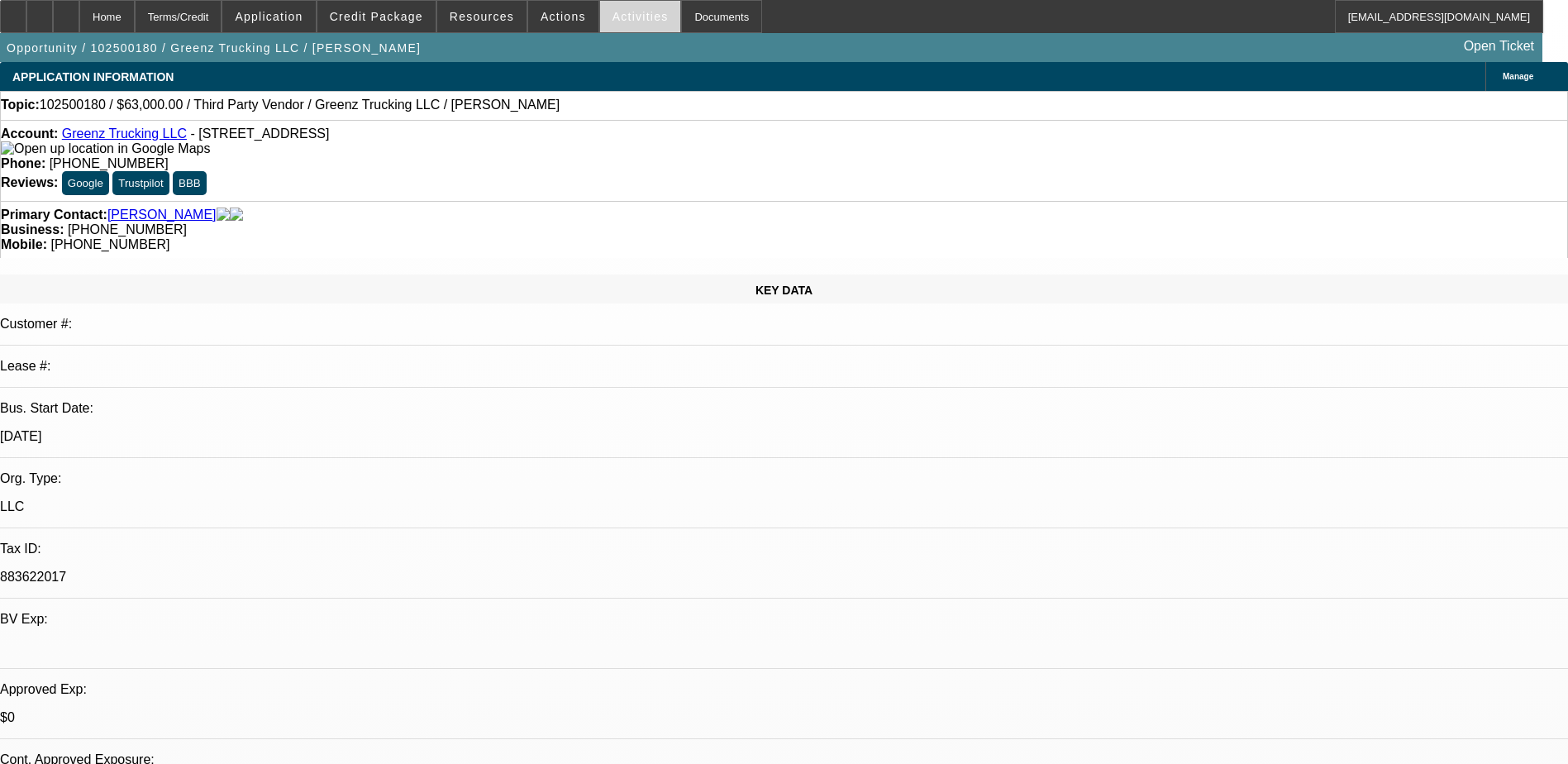
click at [614, 22] on span "Activities" at bounding box center [640, 17] width 56 height 13
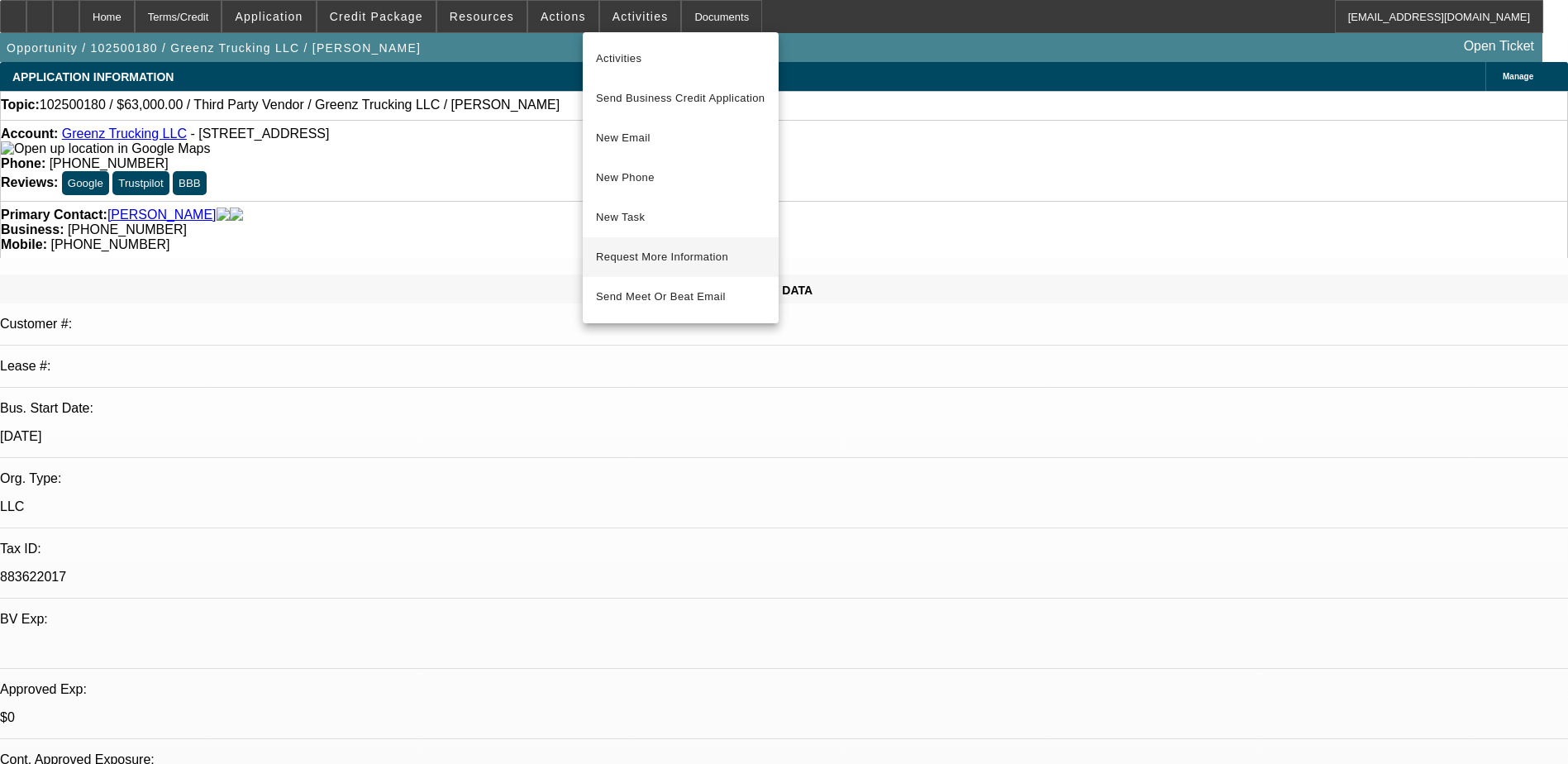
click at [629, 252] on span "Request More Information" at bounding box center [681, 257] width 170 height 19
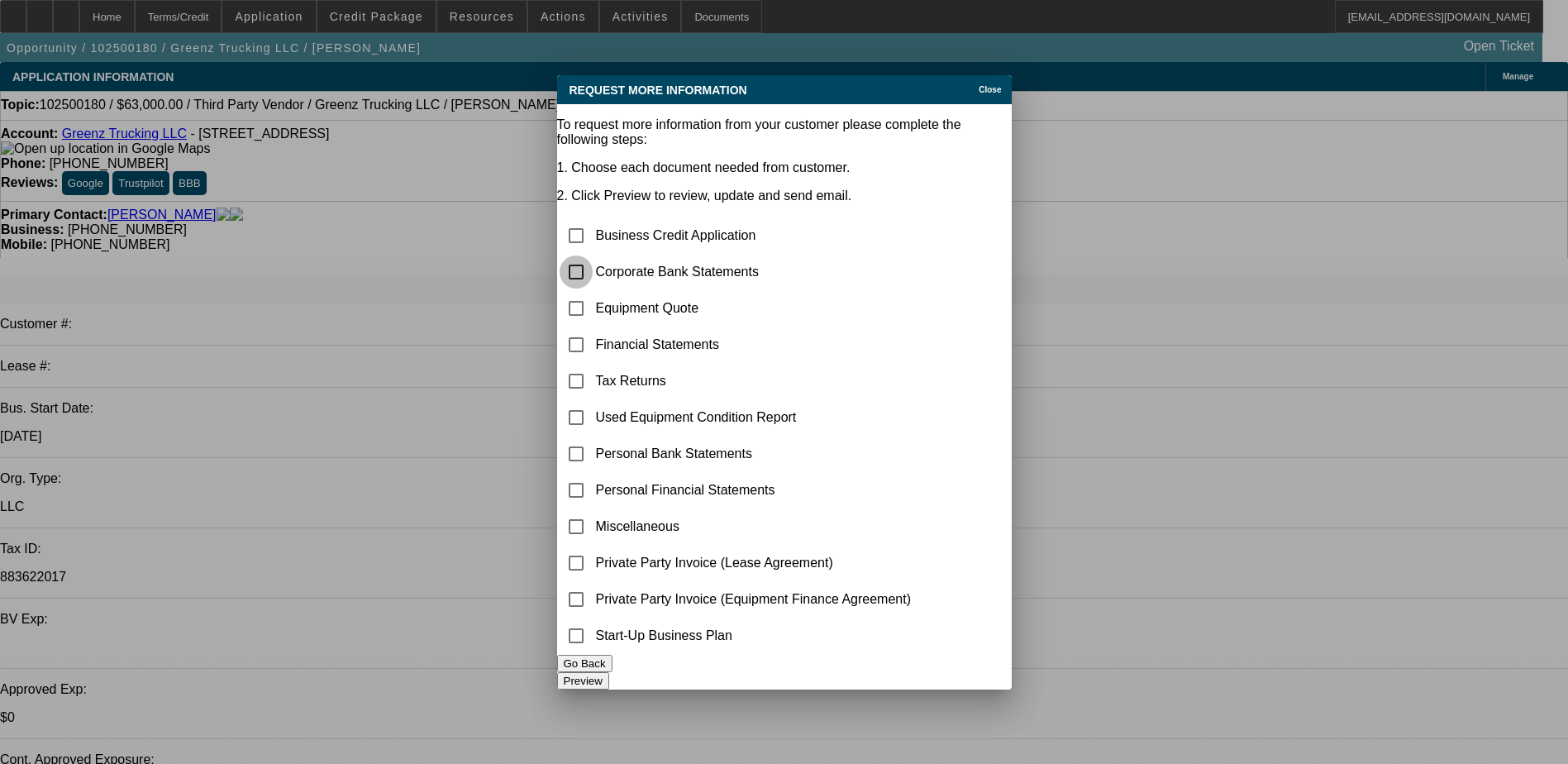
click at [593, 256] on input "checkbox" at bounding box center [576, 273] width 33 height 33
checkbox input "true"
click at [609, 680] on button "Preview" at bounding box center [583, 681] width 52 height 18
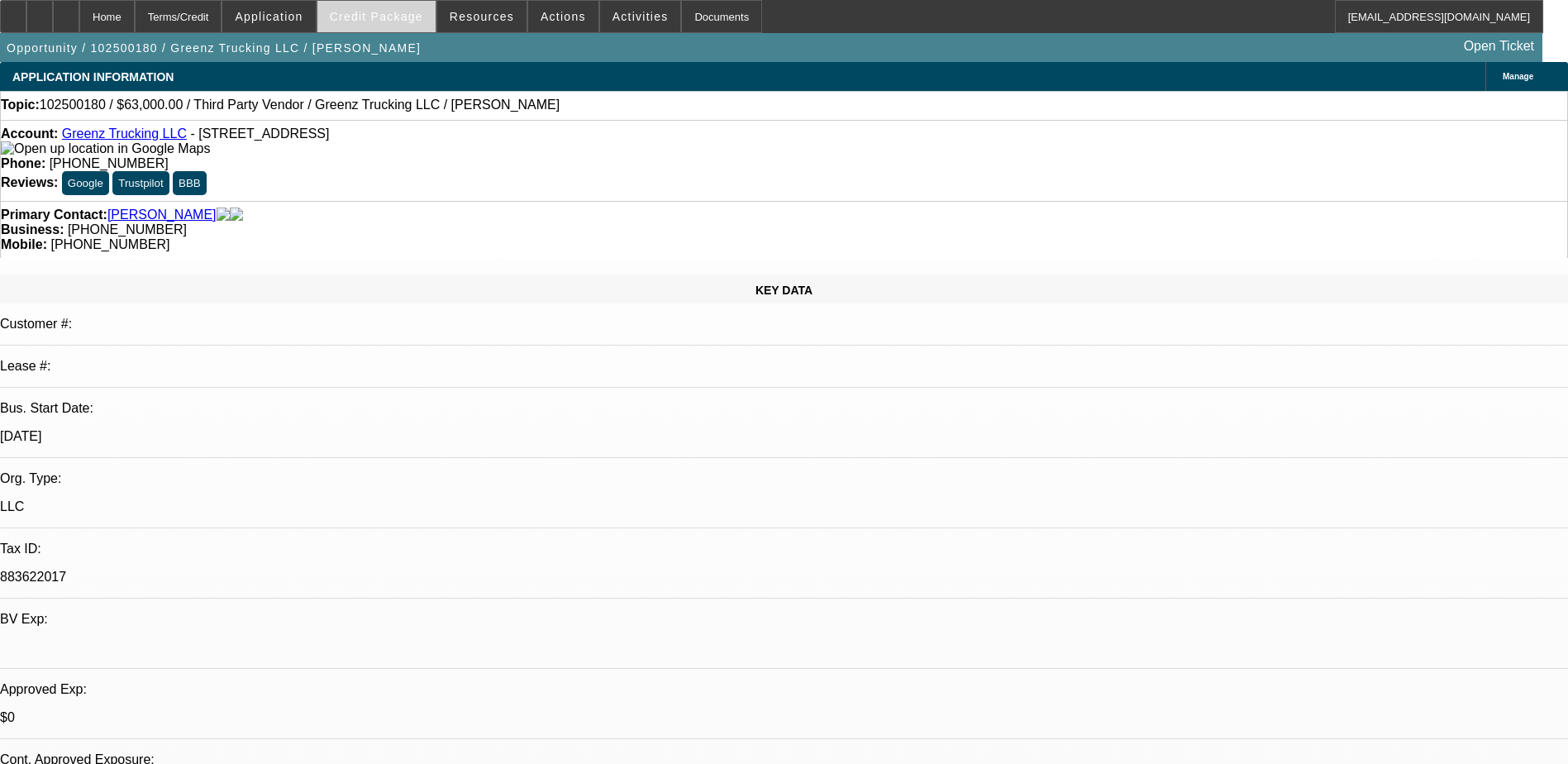
click at [400, 19] on span "Credit Package" at bounding box center [376, 17] width 93 height 13
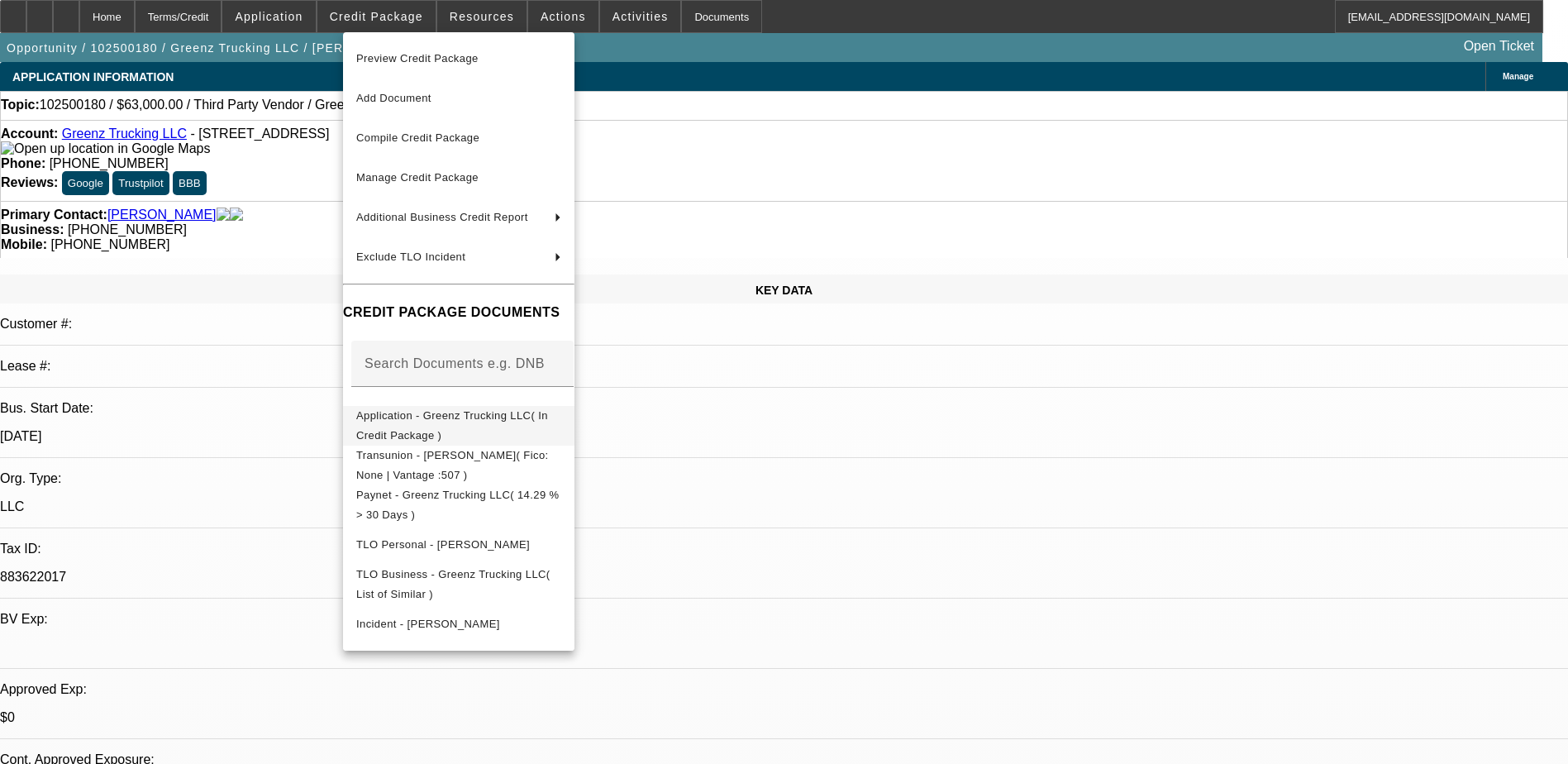
click at [492, 417] on span "Application - Greenz Trucking LLC( In Credit Package )" at bounding box center [452, 425] width 192 height 32
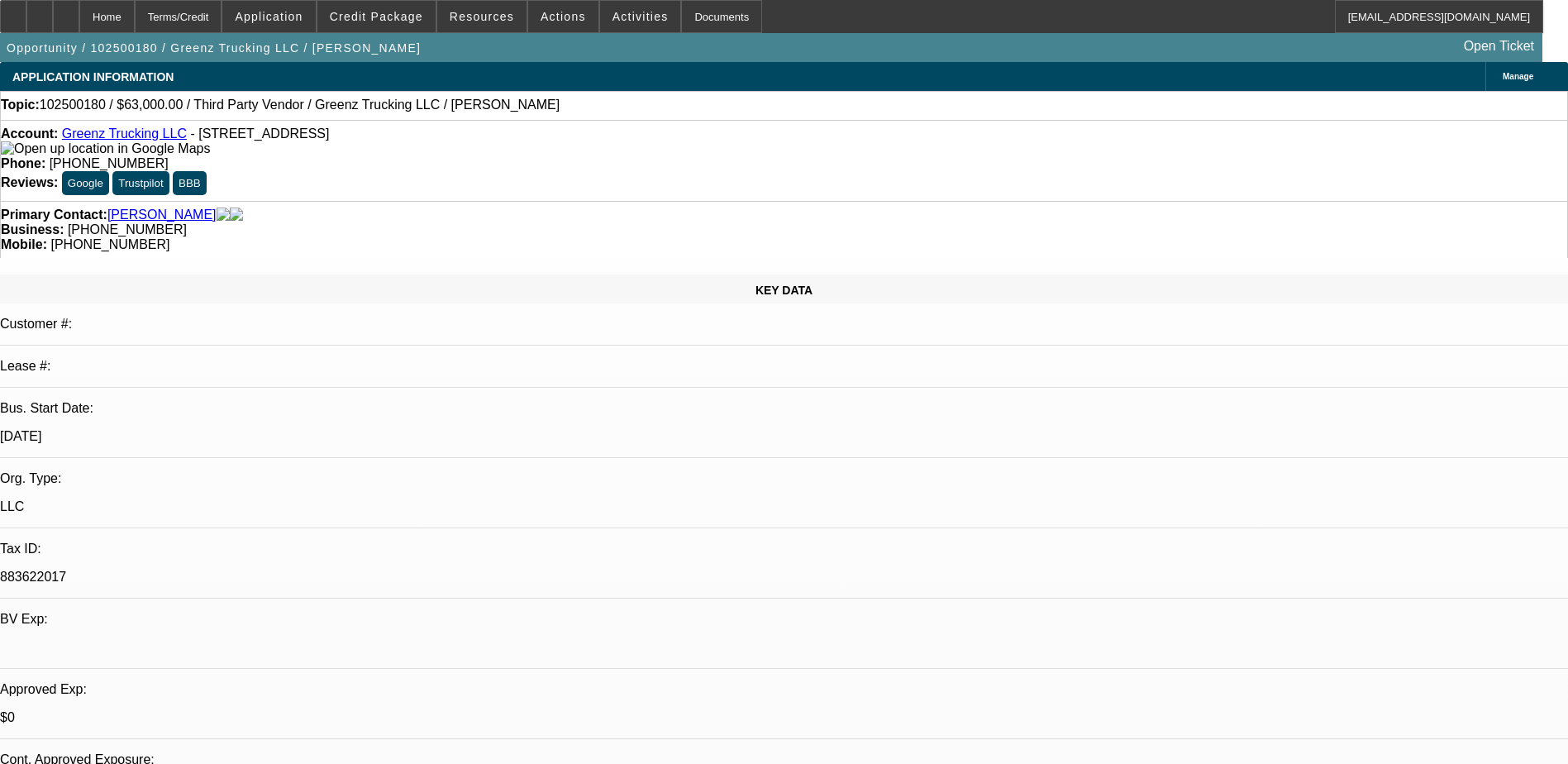
radio input "true"
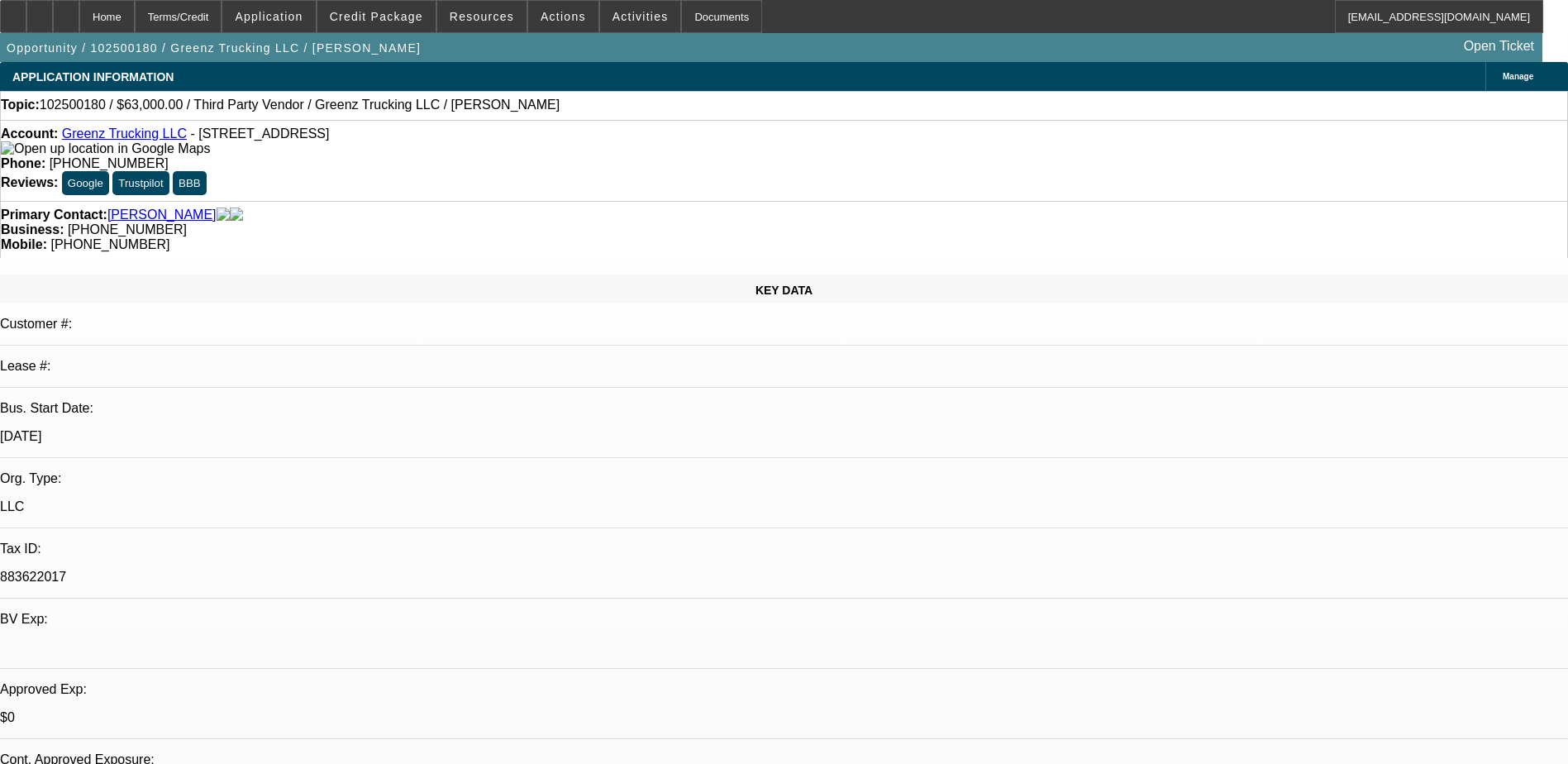
type textarea "[PERSON_NAME] - said he makes over 2 mil a year. has been having a hard time ge…"
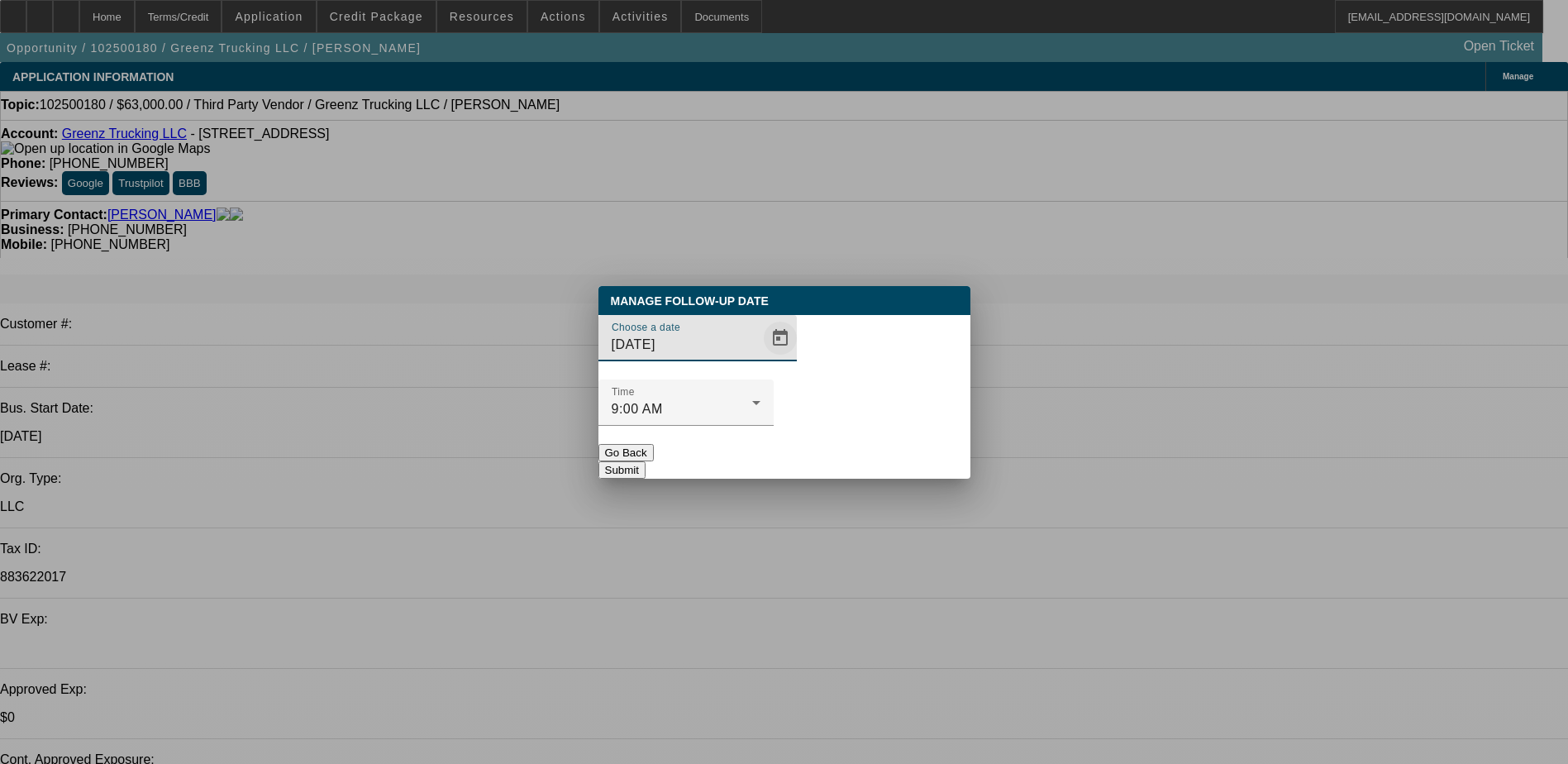
click at [761, 358] on span "Open calendar" at bounding box center [780, 338] width 40 height 40
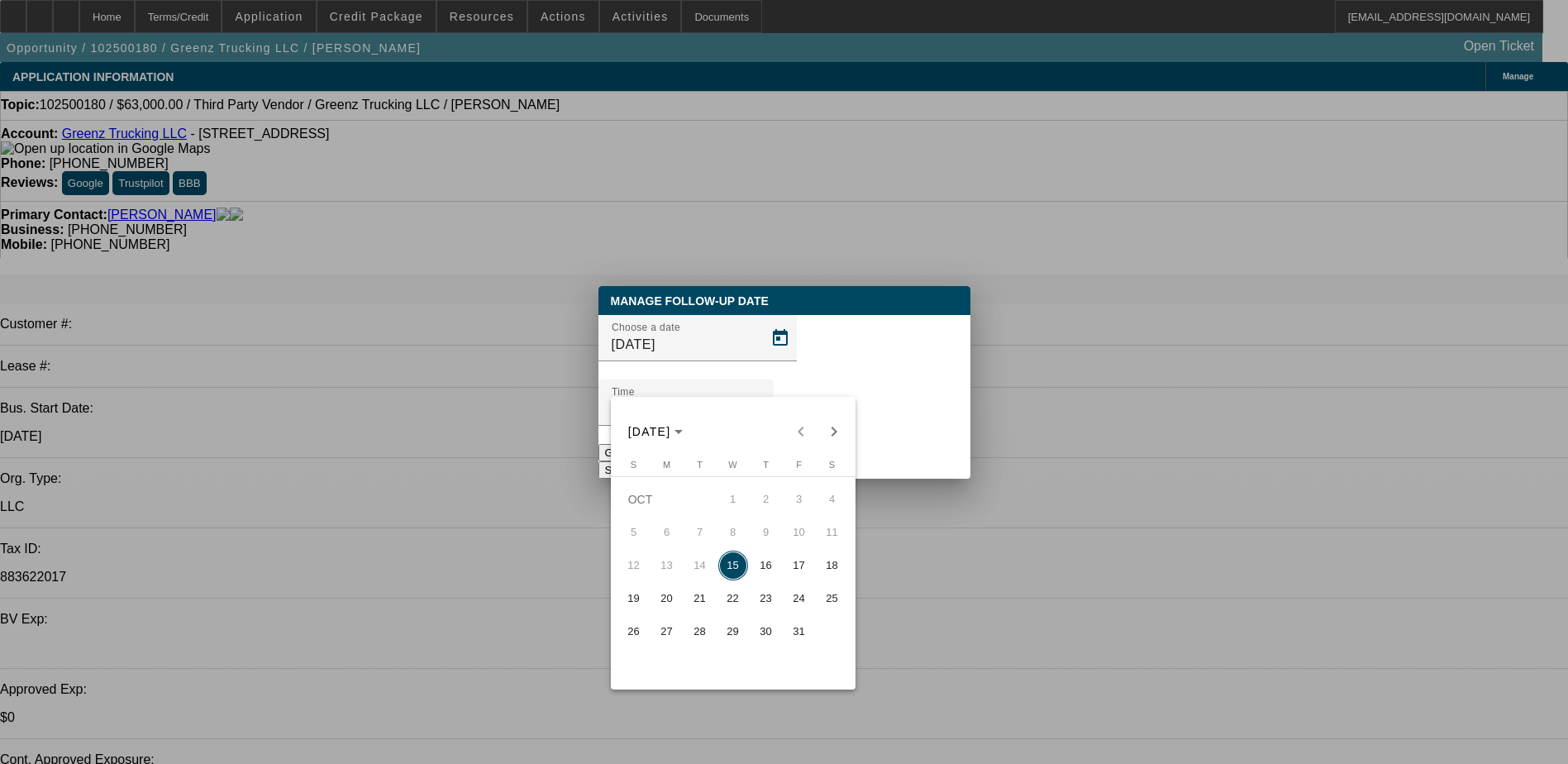
click at [732, 599] on span "22" at bounding box center [733, 599] width 30 height 30
type input "[DATE]"
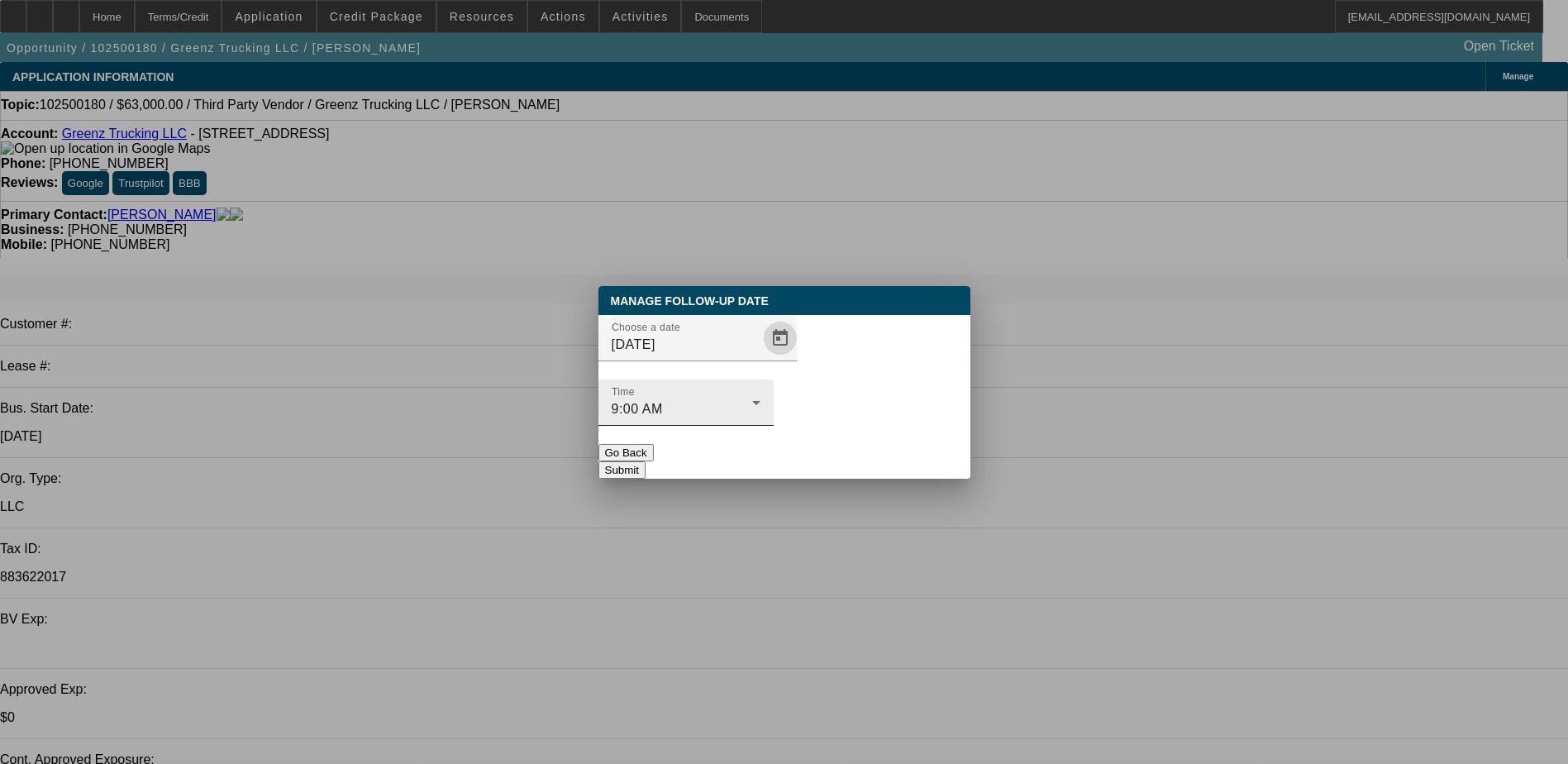
click at [753, 399] on div "9:00 AM" at bounding box center [681, 408] width 140 height 19
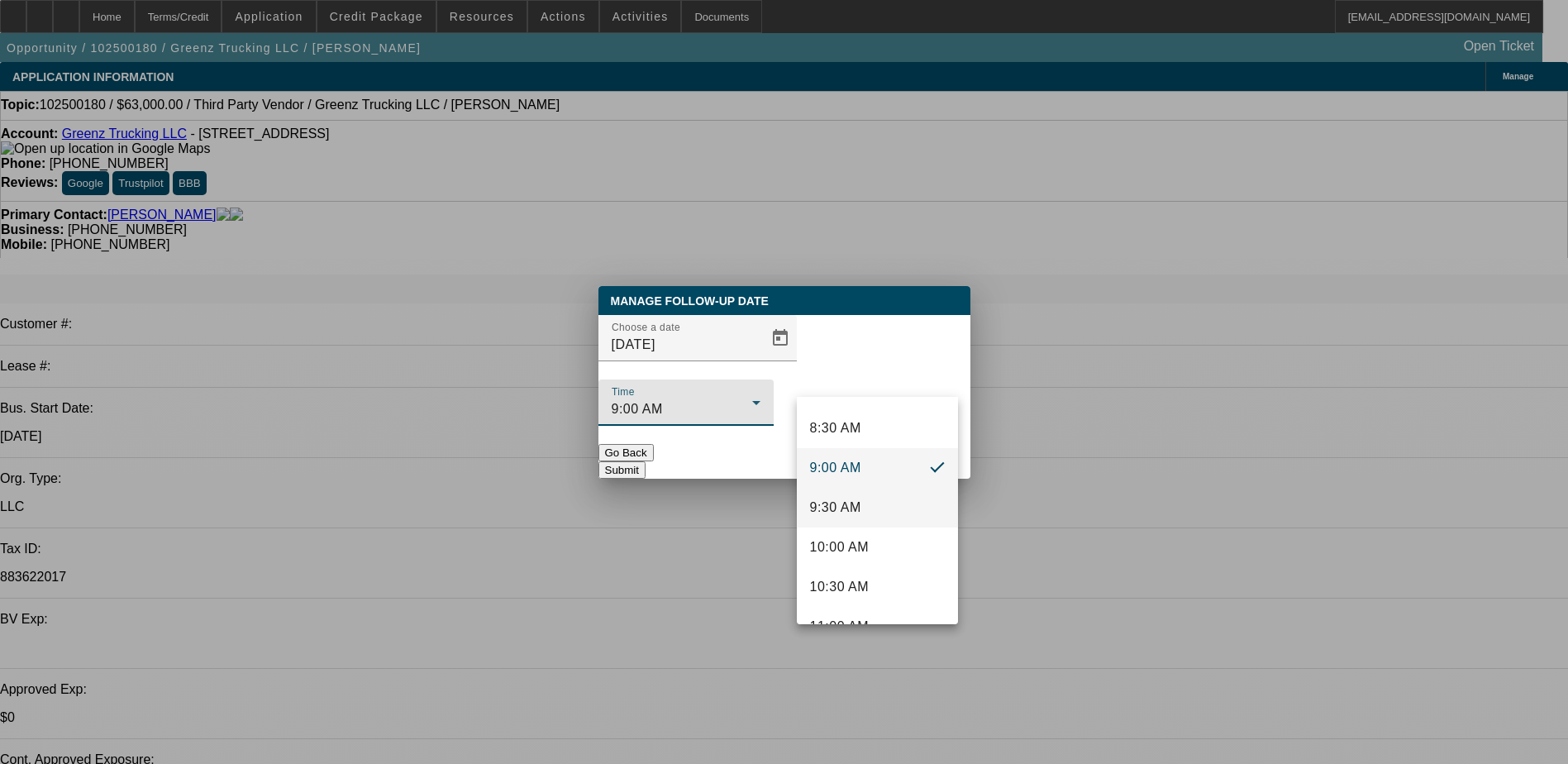
scroll to position [698, 0]
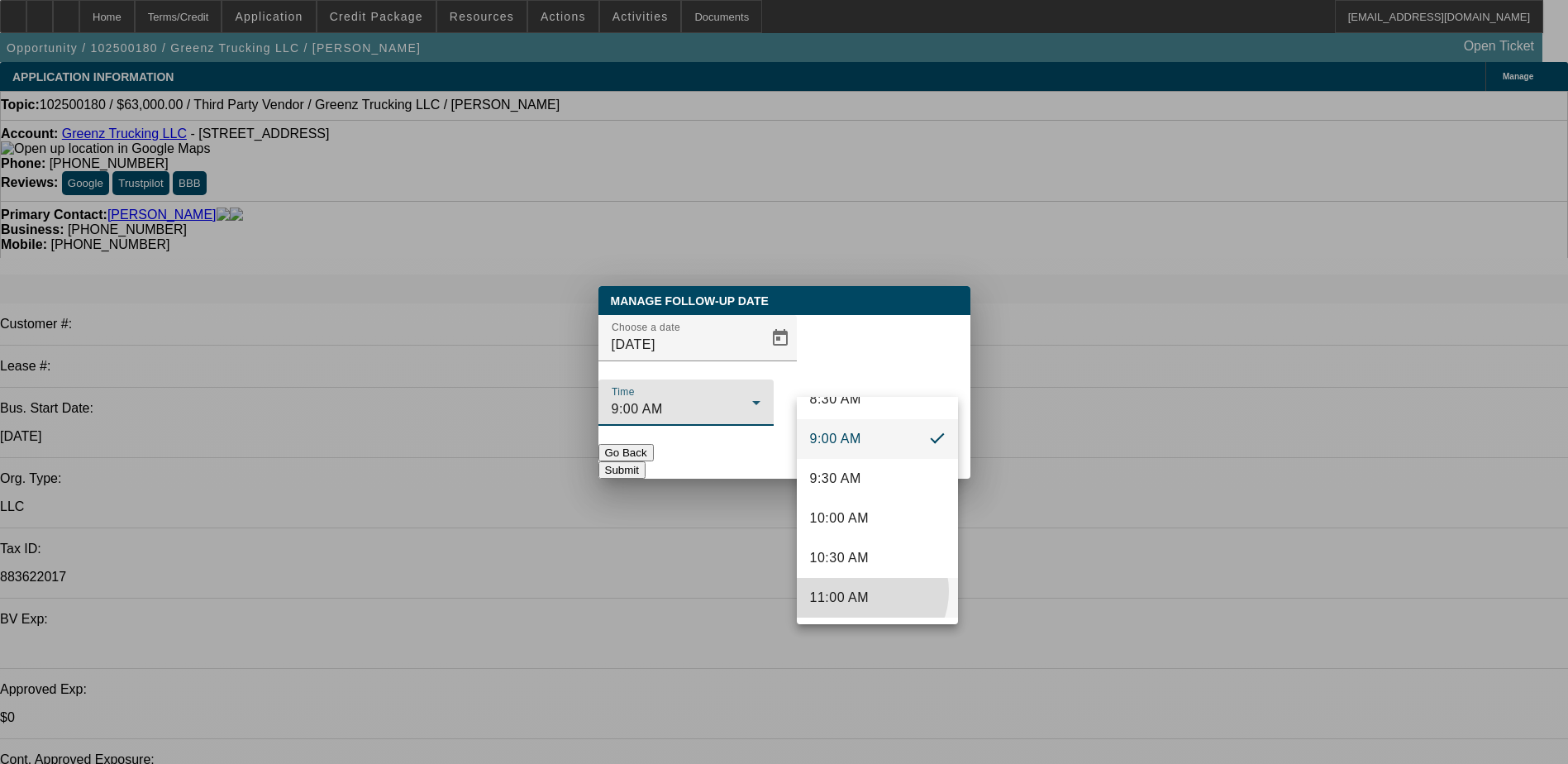
click at [863, 591] on span "11:00 AM" at bounding box center [839, 597] width 59 height 19
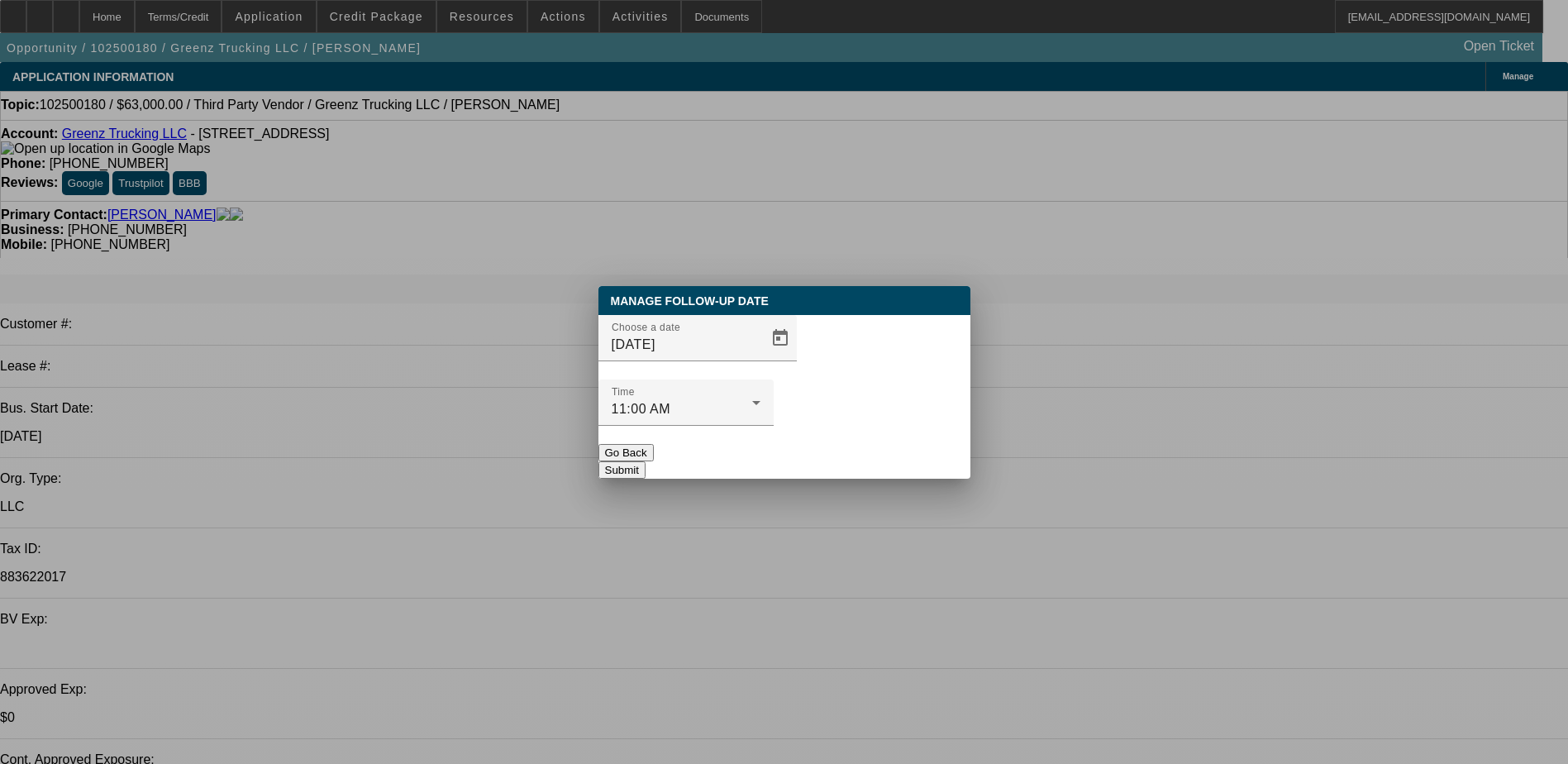
click at [645, 461] on button "Submit" at bounding box center [621, 469] width 47 height 18
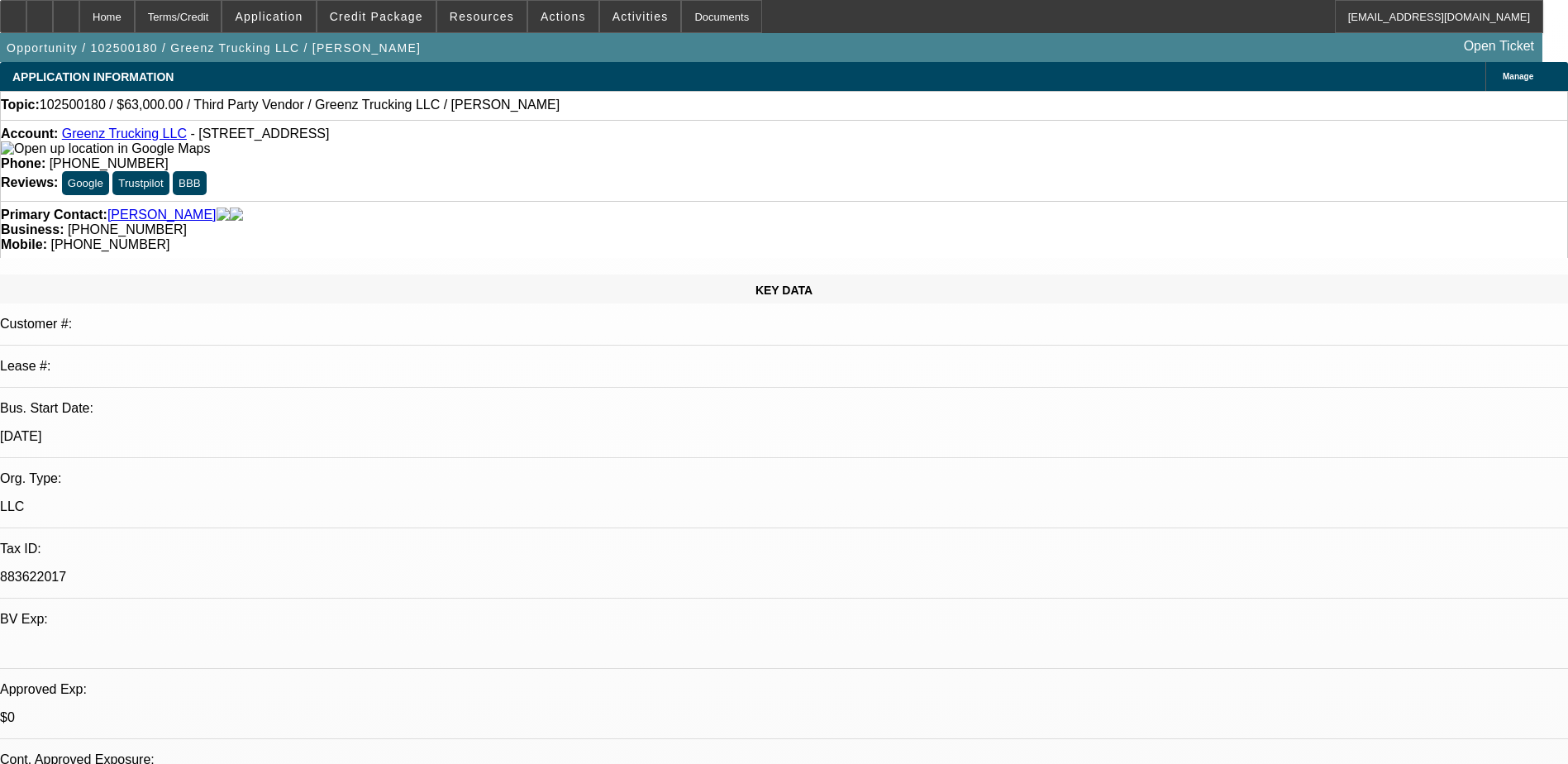
scroll to position [35, 0]
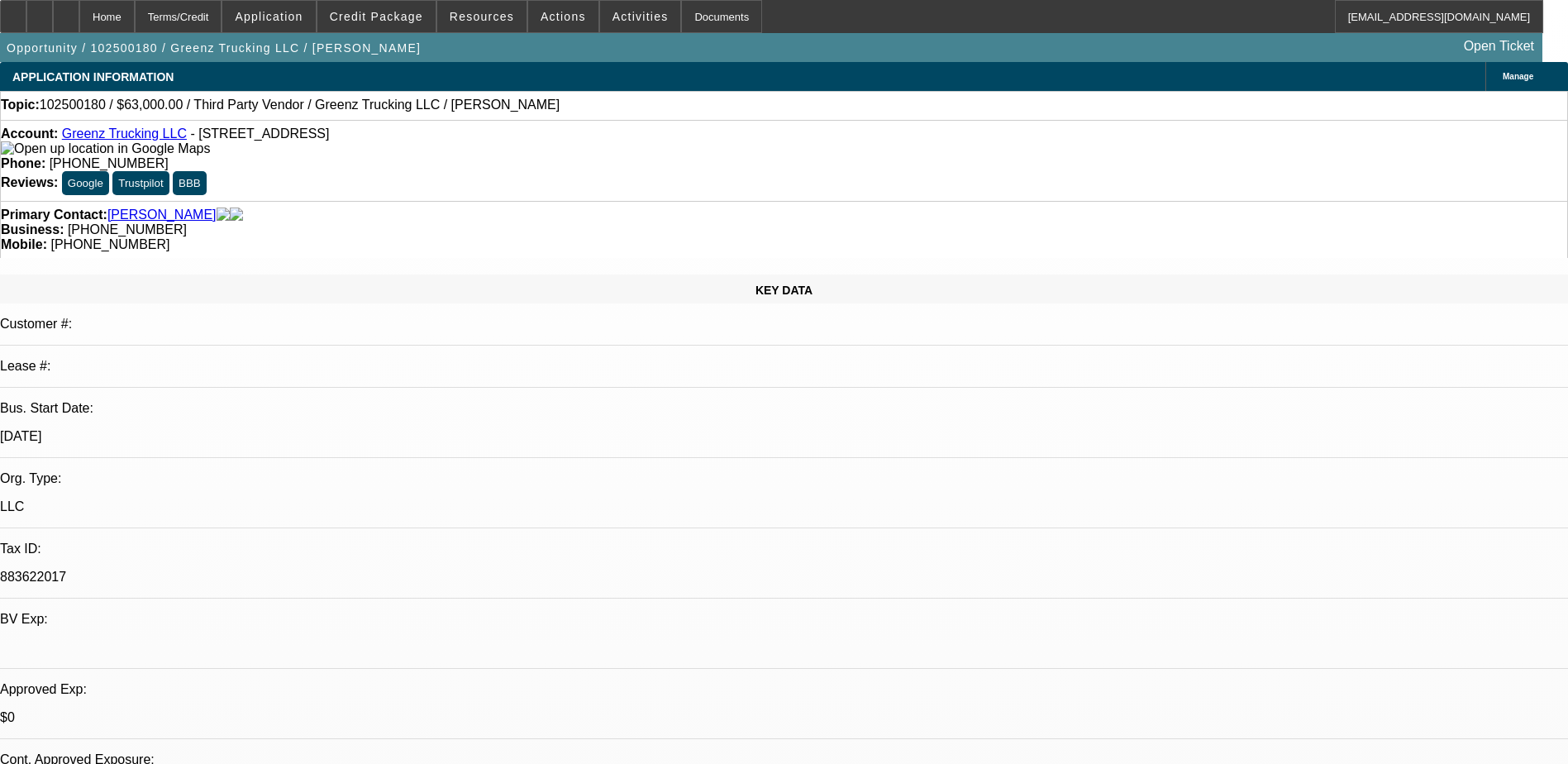
type textarea "10/15) [PERSON_NAME] - said he makes over 2 mil a year. has been having a hard …"
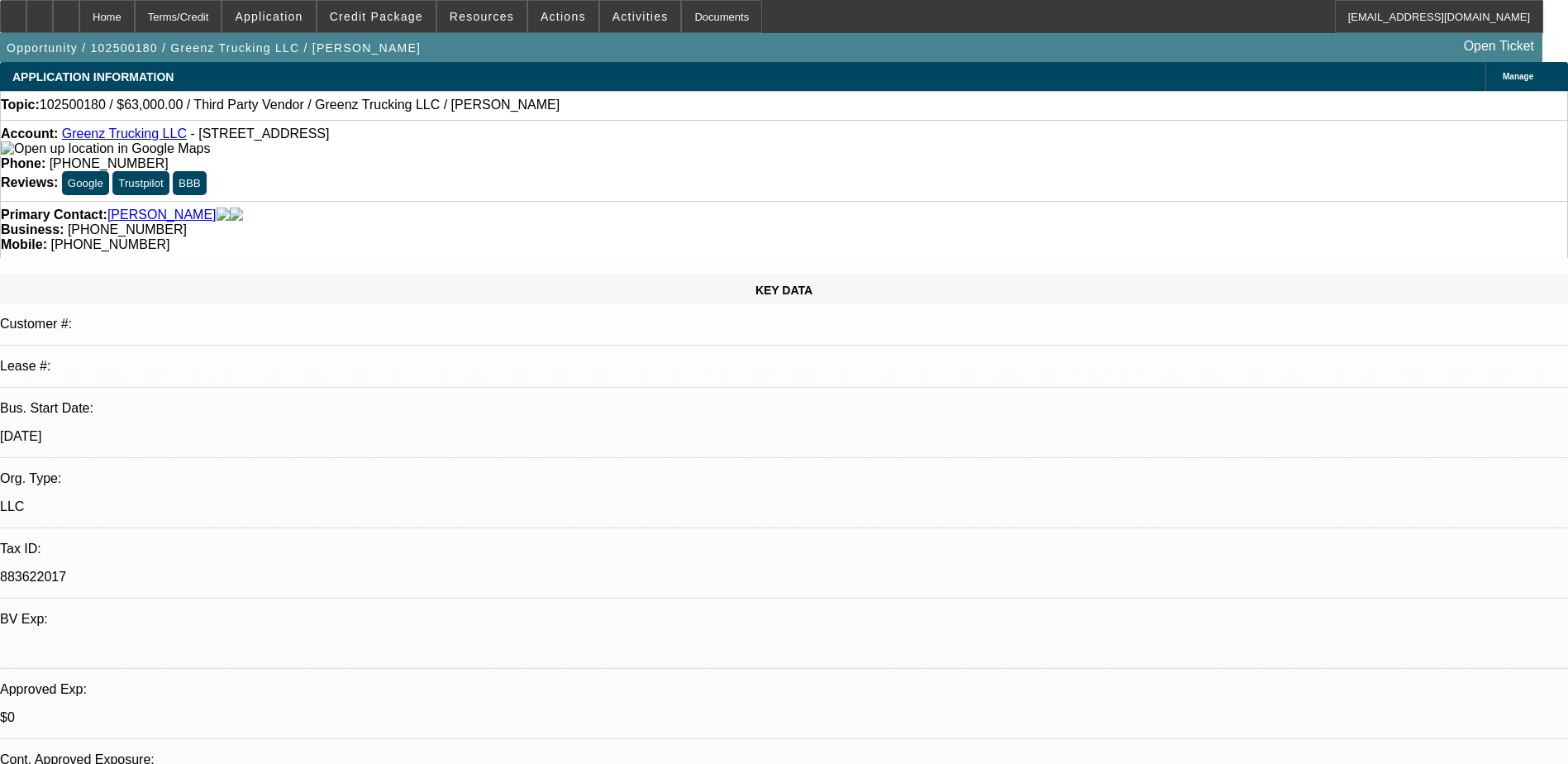
radio input "true"
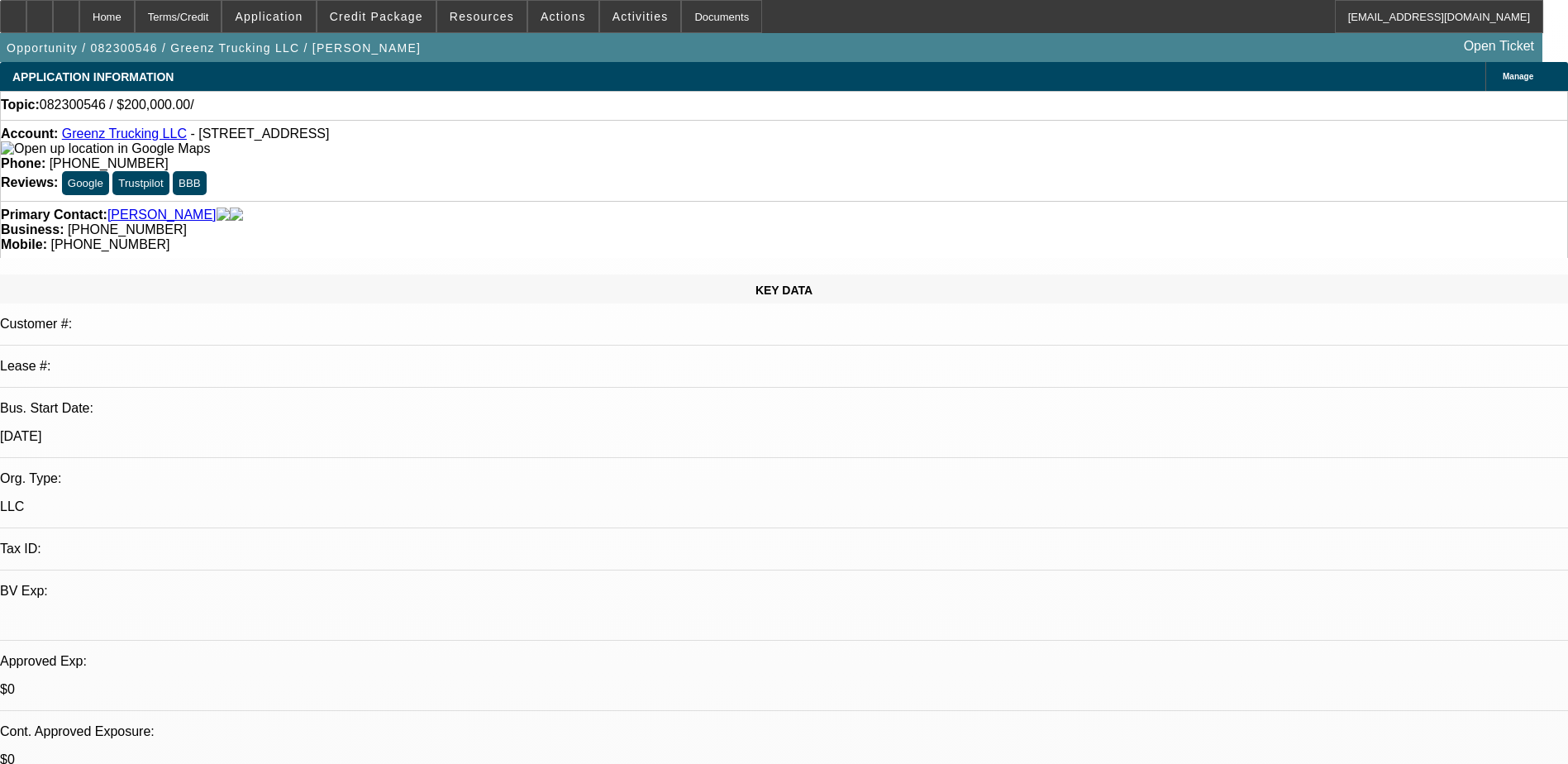
select select "0"
select select "2"
select select "0.1"
select select "4"
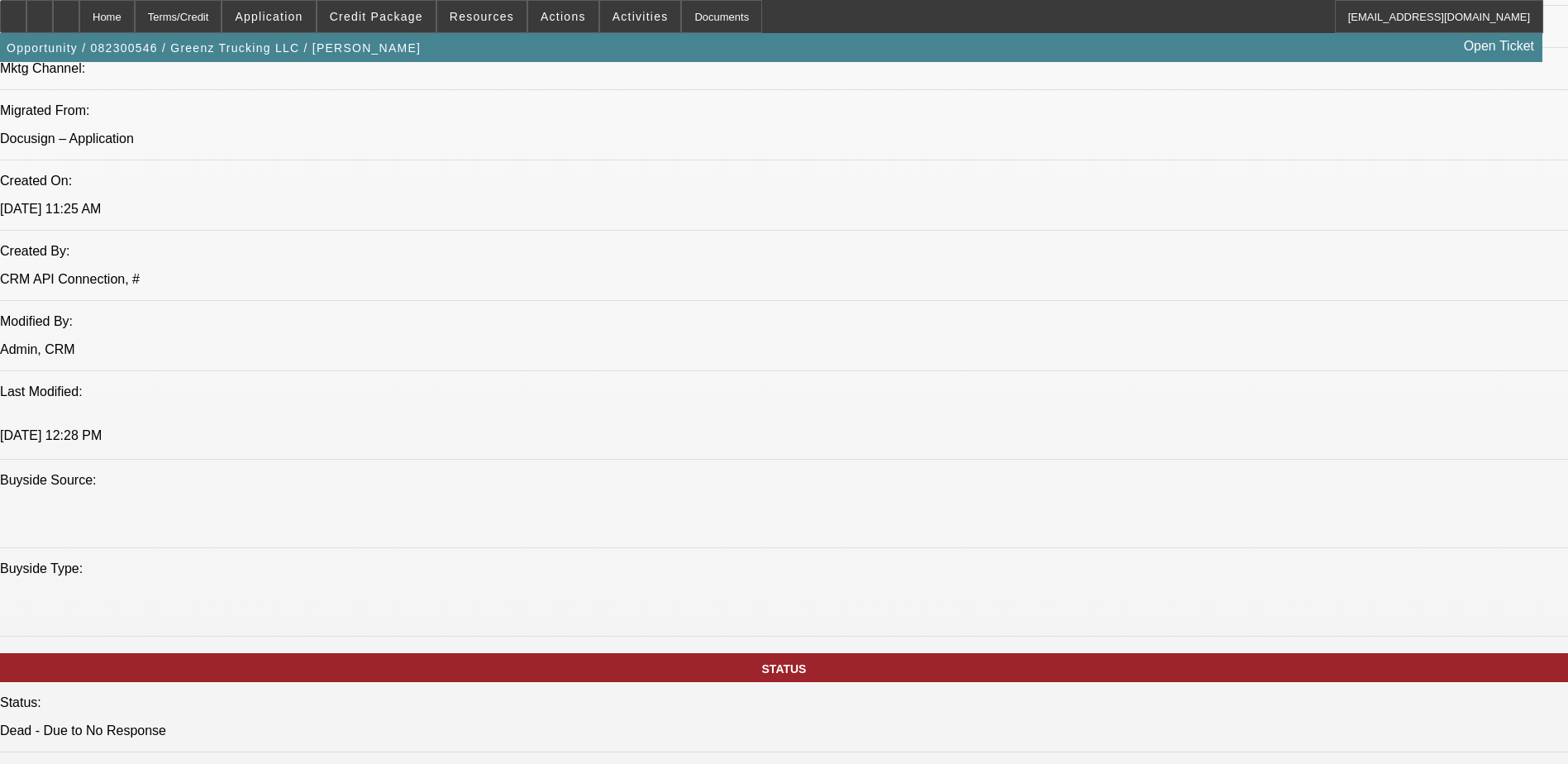
scroll to position [1241, 0]
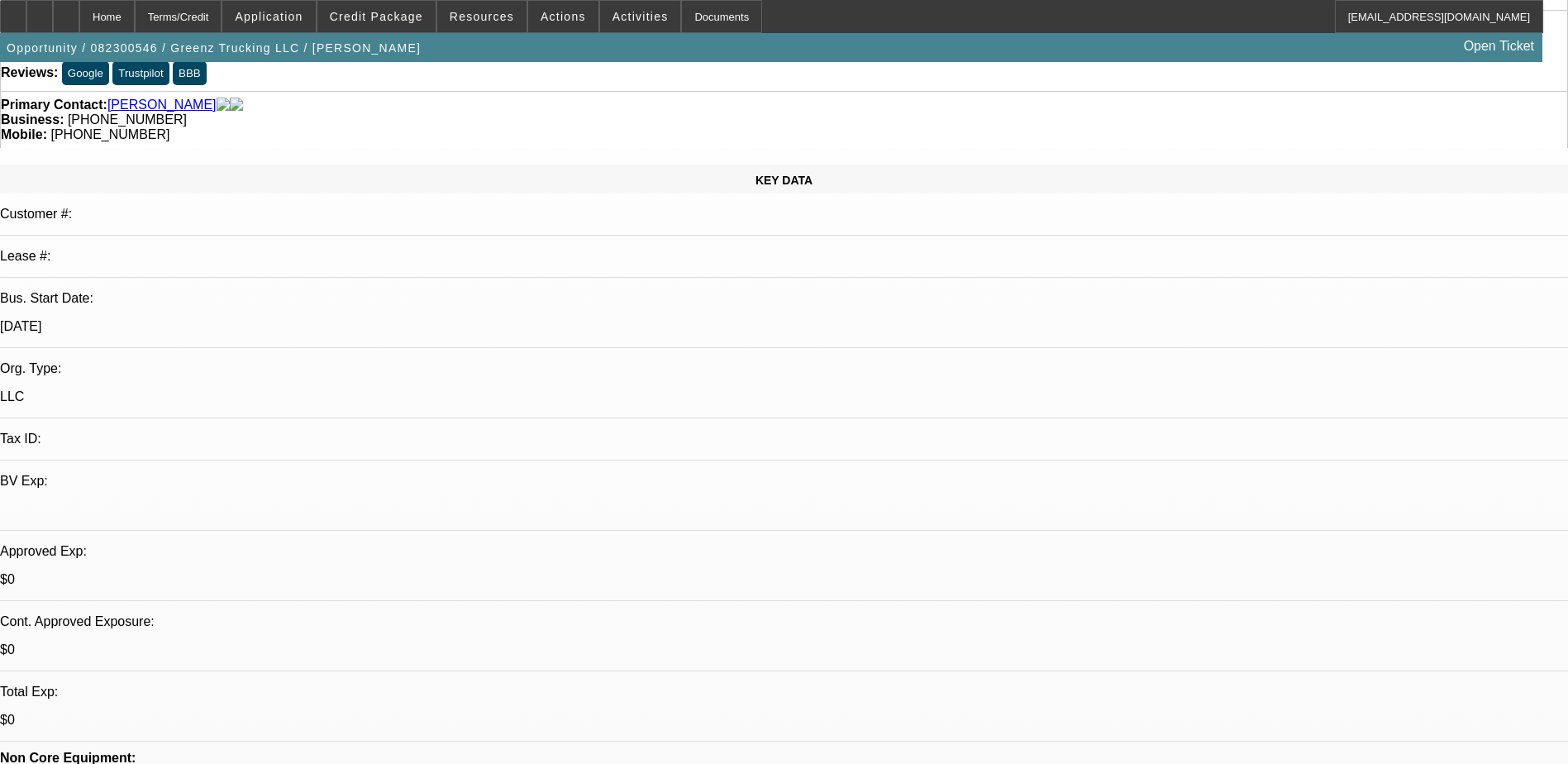
scroll to position [0, 0]
